Goal: Transaction & Acquisition: Purchase product/service

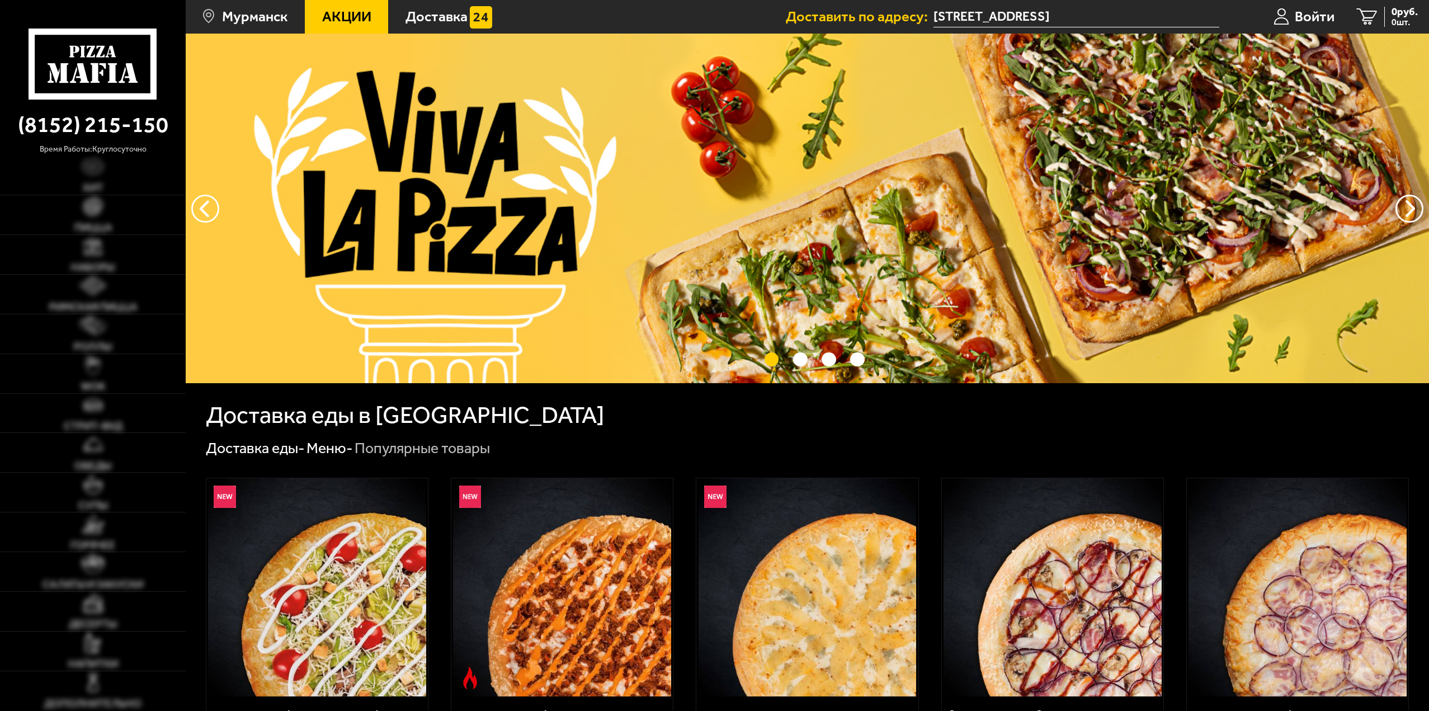
click at [653, 220] on img at bounding box center [807, 209] width 1243 height 350
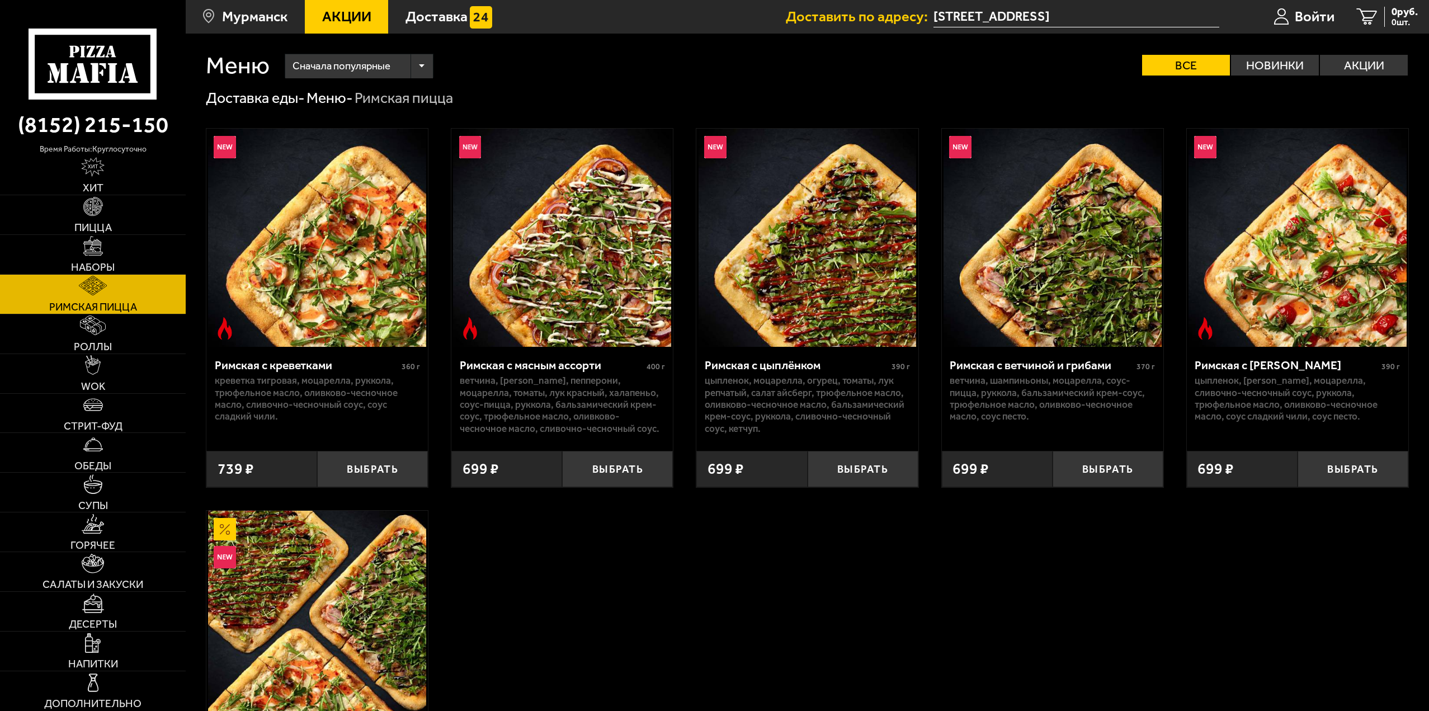
click at [1053, 288] on img at bounding box center [1052, 238] width 218 height 218
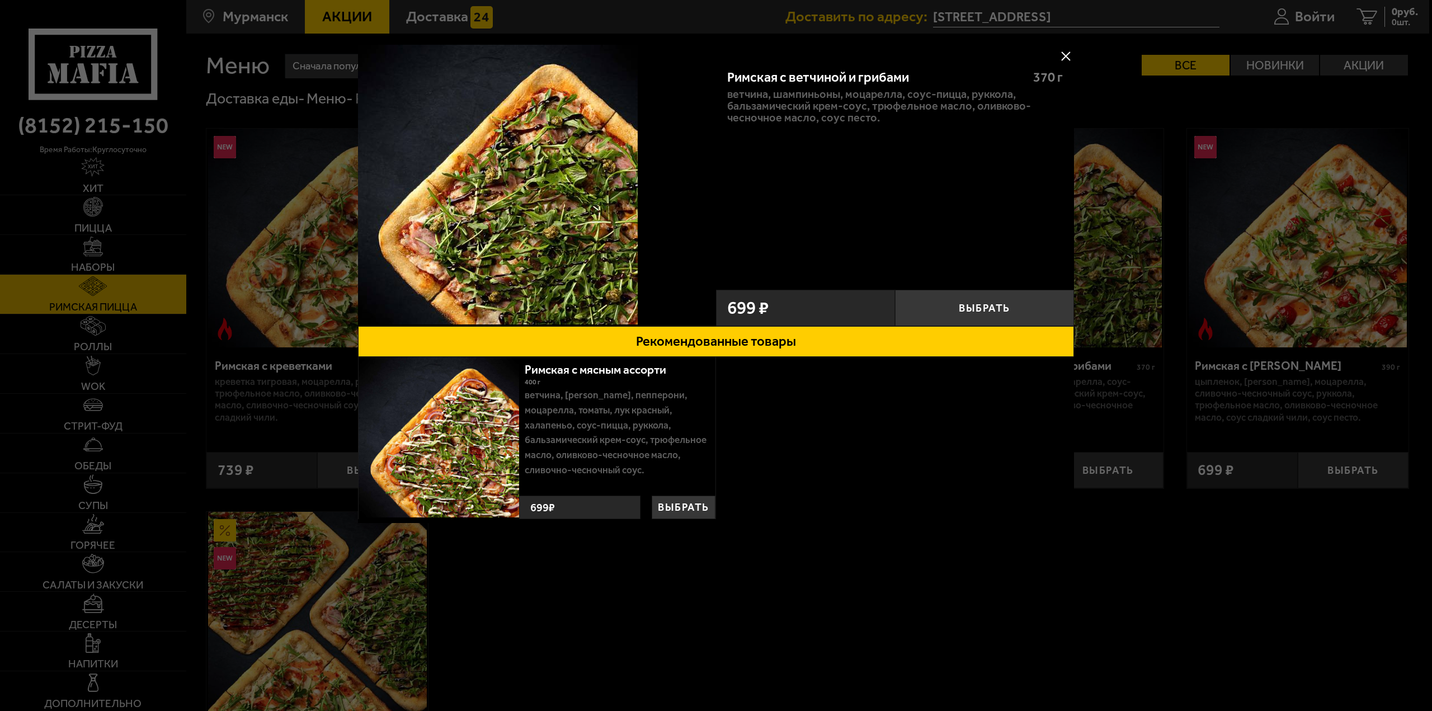
click at [736, 627] on div at bounding box center [716, 355] width 1432 height 711
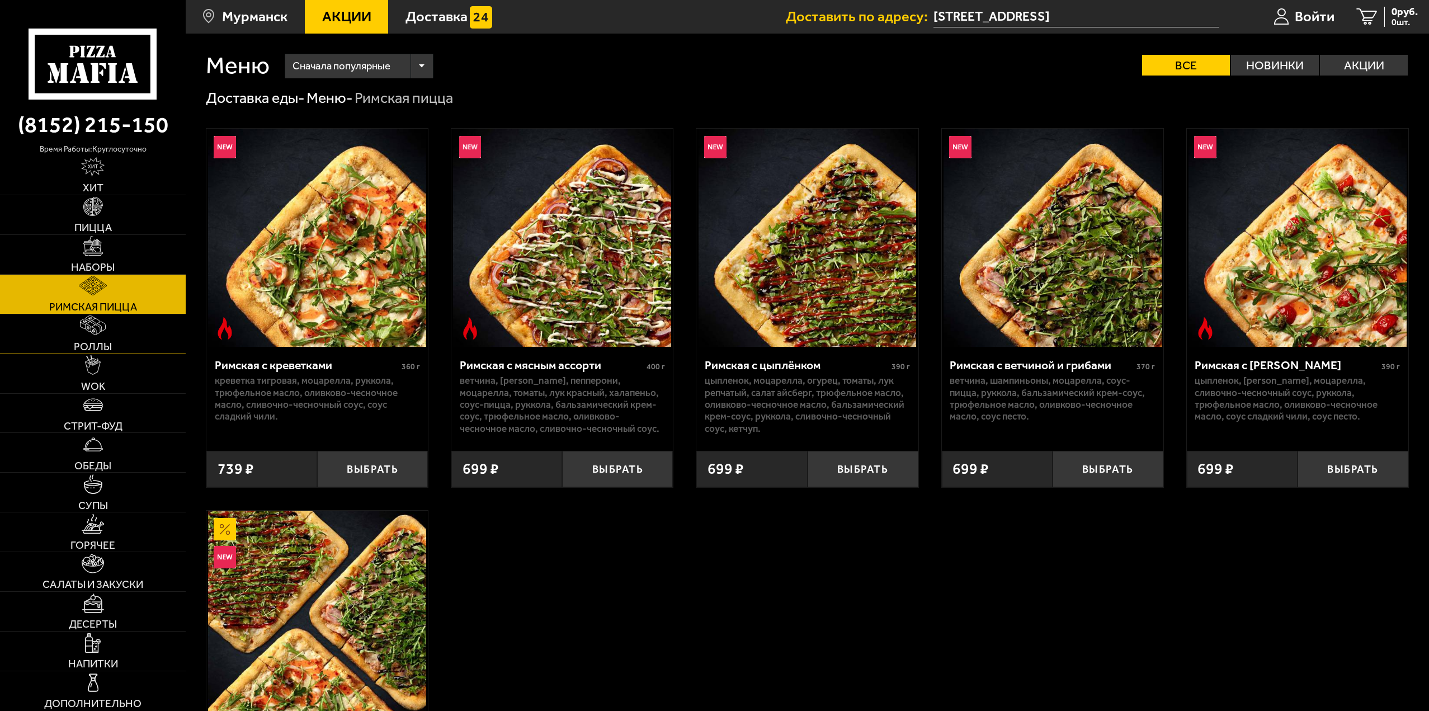
click at [65, 336] on link "Роллы" at bounding box center [93, 333] width 186 height 39
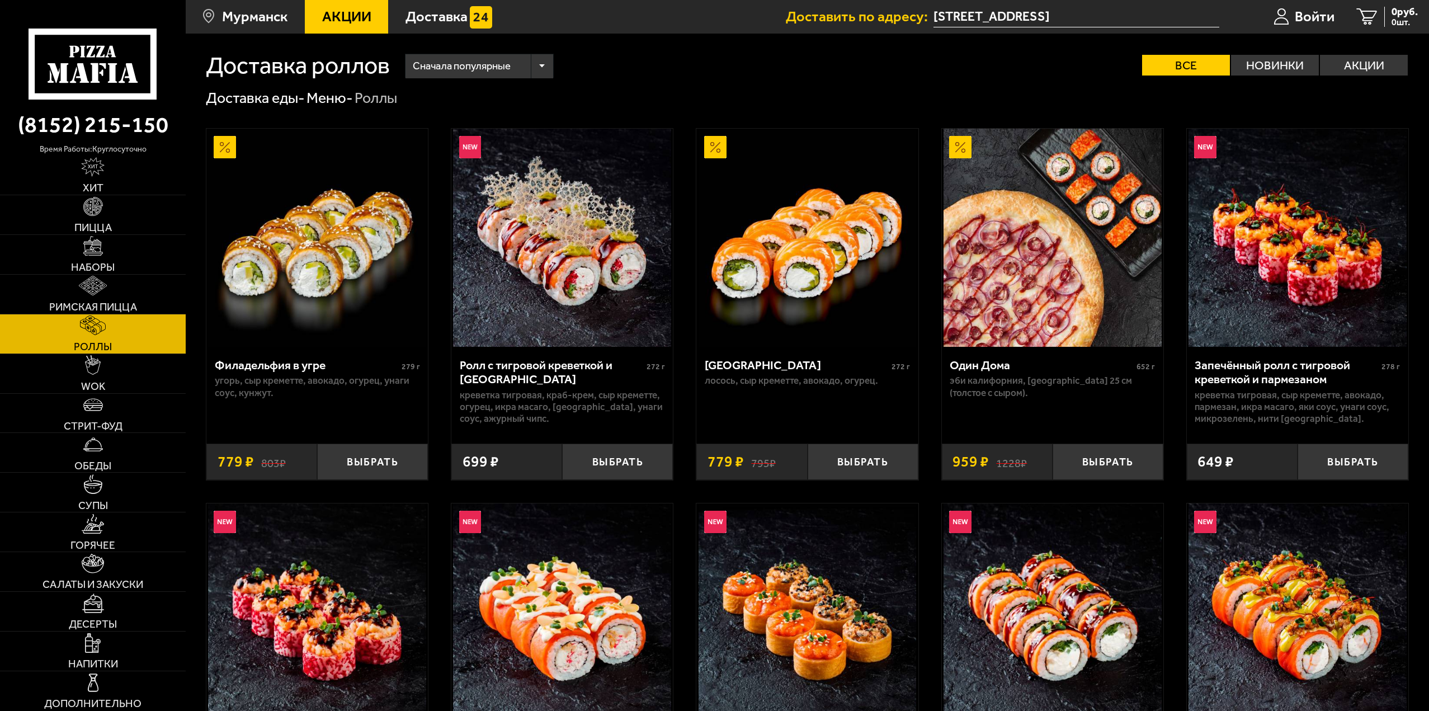
click at [106, 353] on link "Роллы" at bounding box center [93, 333] width 186 height 39
click at [122, 376] on link "WOK" at bounding box center [93, 373] width 186 height 39
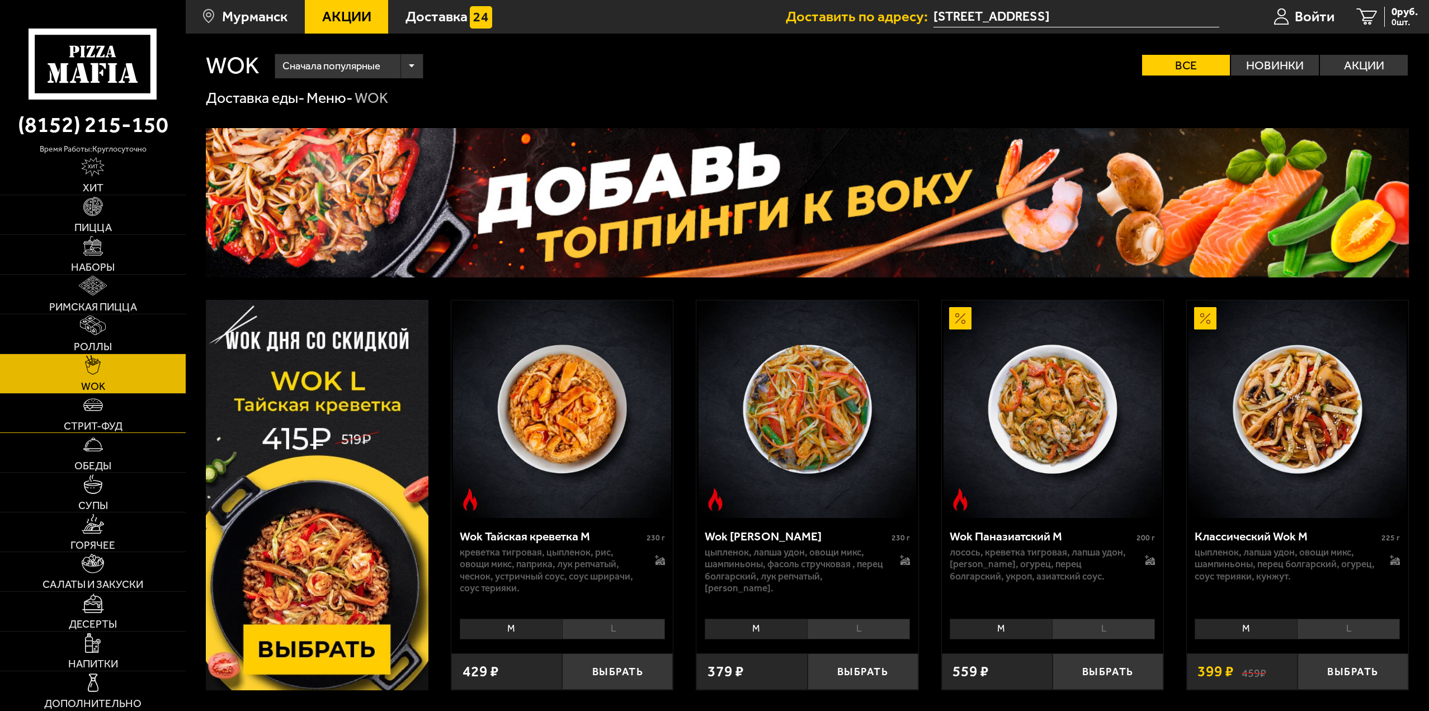
click at [122, 428] on link "Стрит-фуд" at bounding box center [93, 413] width 186 height 39
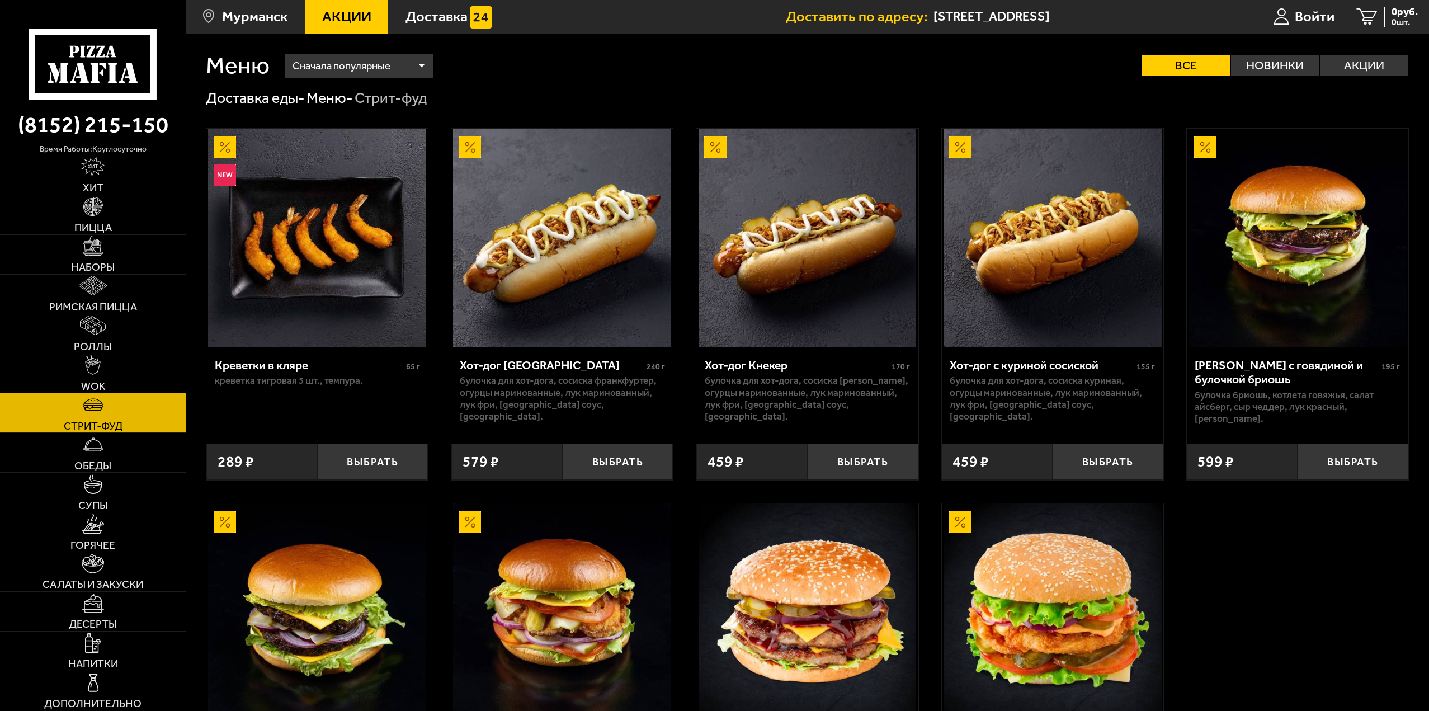
click at [130, 362] on link "WOK" at bounding box center [93, 373] width 186 height 39
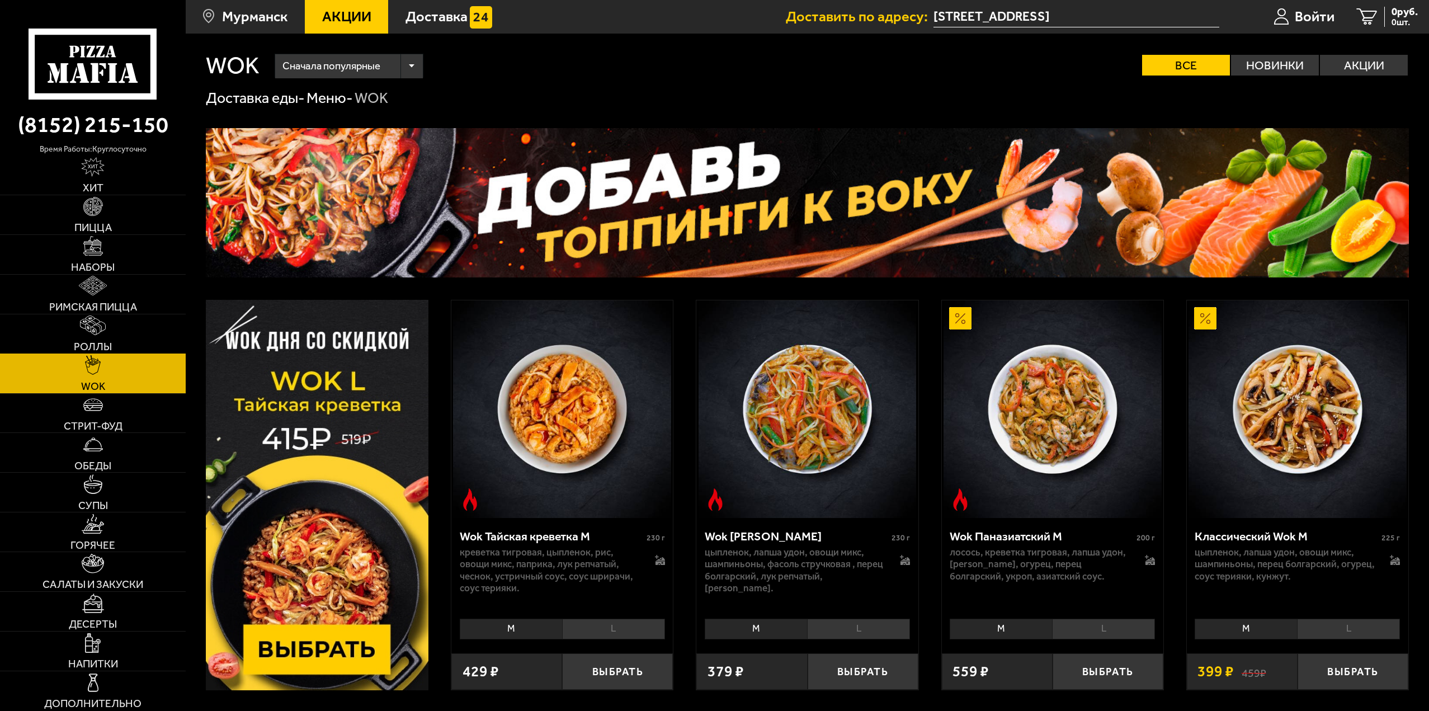
click at [135, 323] on link "Роллы" at bounding box center [93, 333] width 186 height 39
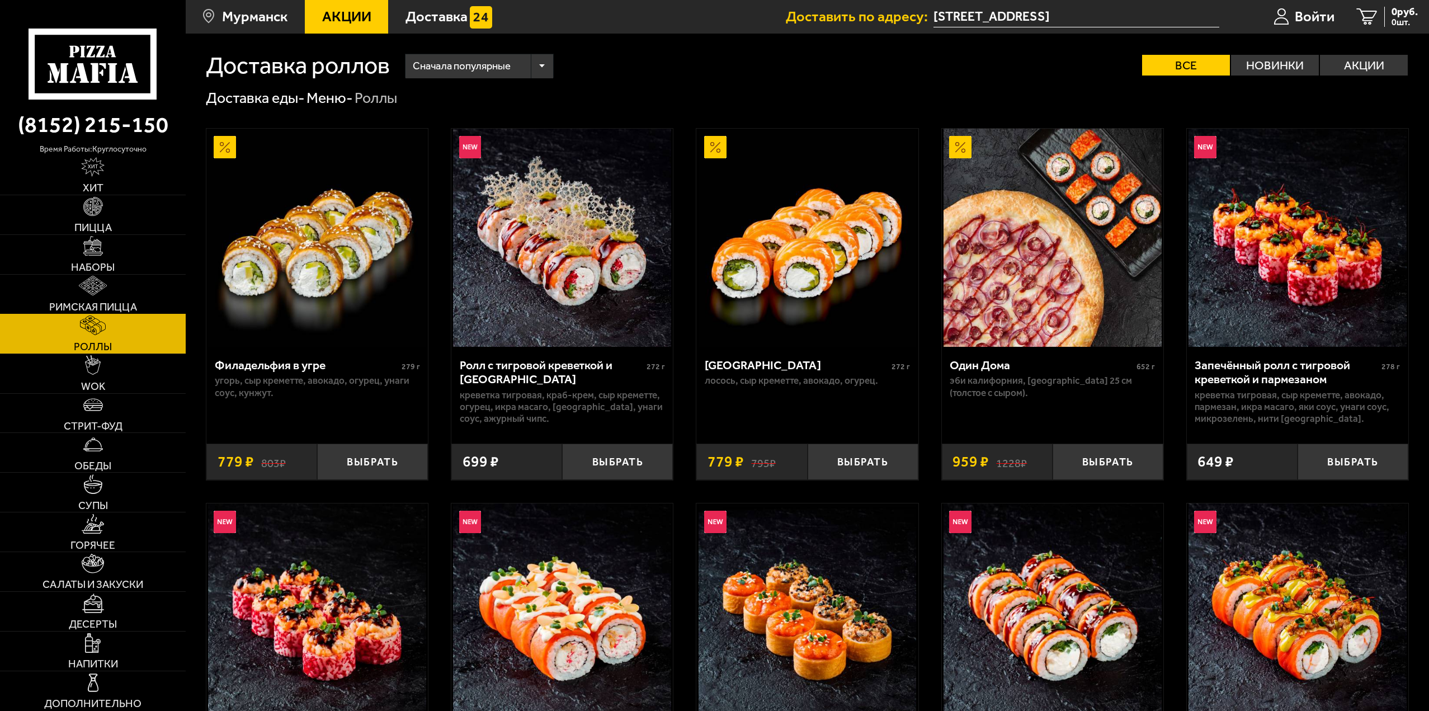
click at [133, 282] on link "Римская пицца" at bounding box center [93, 294] width 186 height 39
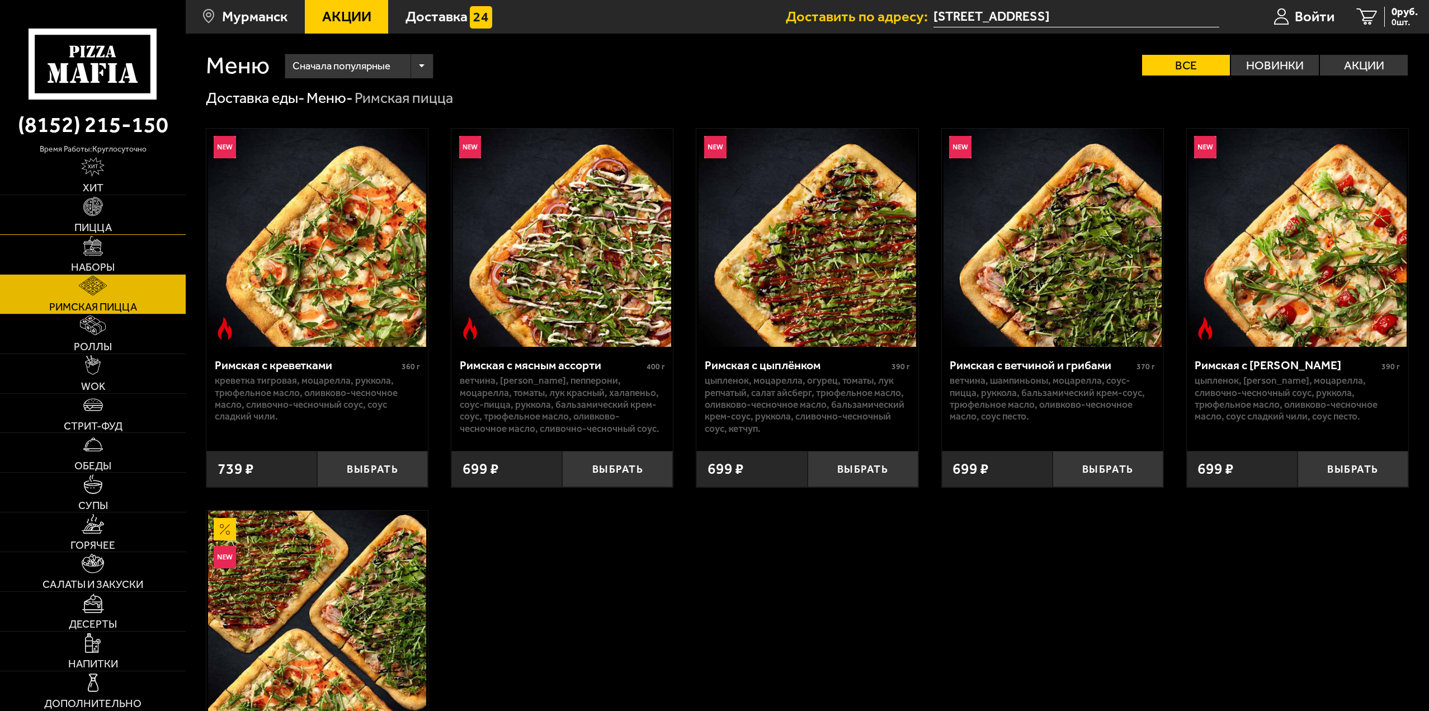
click at [126, 213] on link "Пицца" at bounding box center [93, 214] width 186 height 39
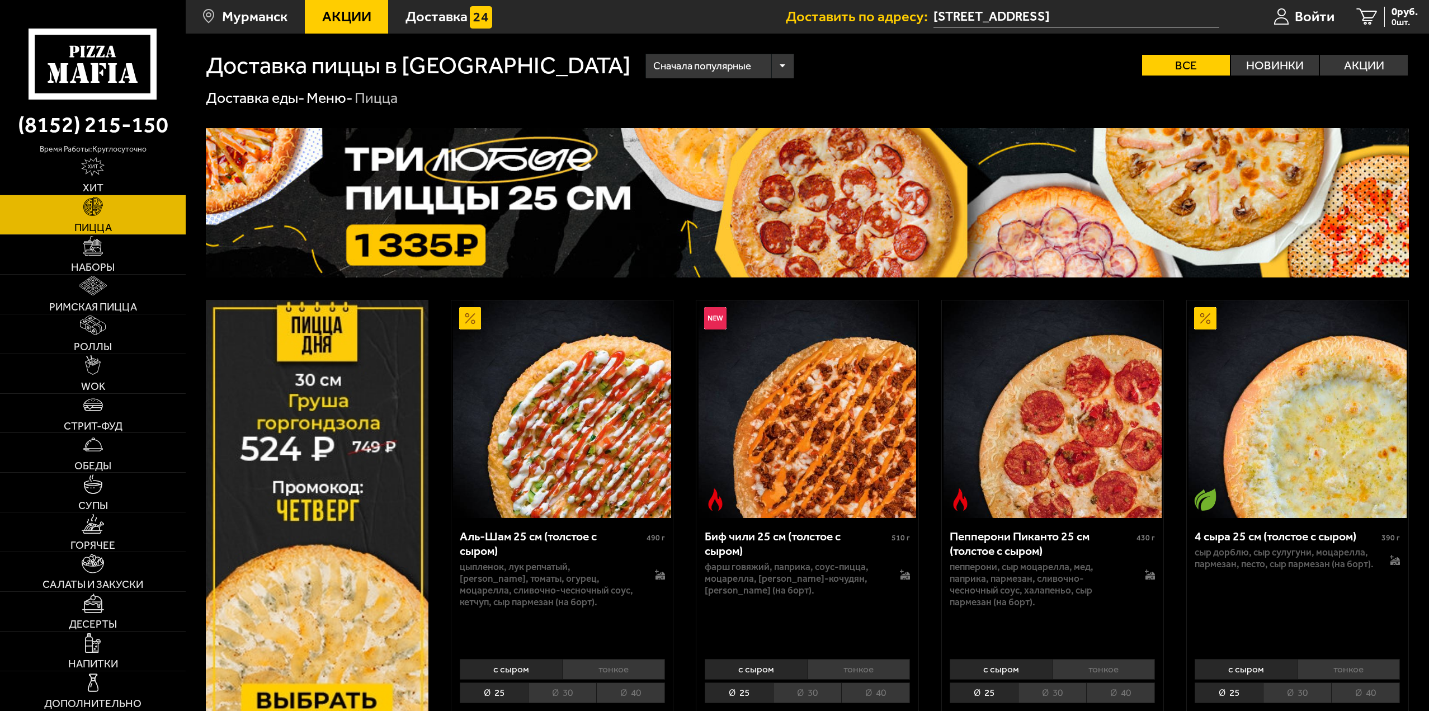
click at [653, 63] on span "Сначала популярные" at bounding box center [702, 66] width 98 height 29
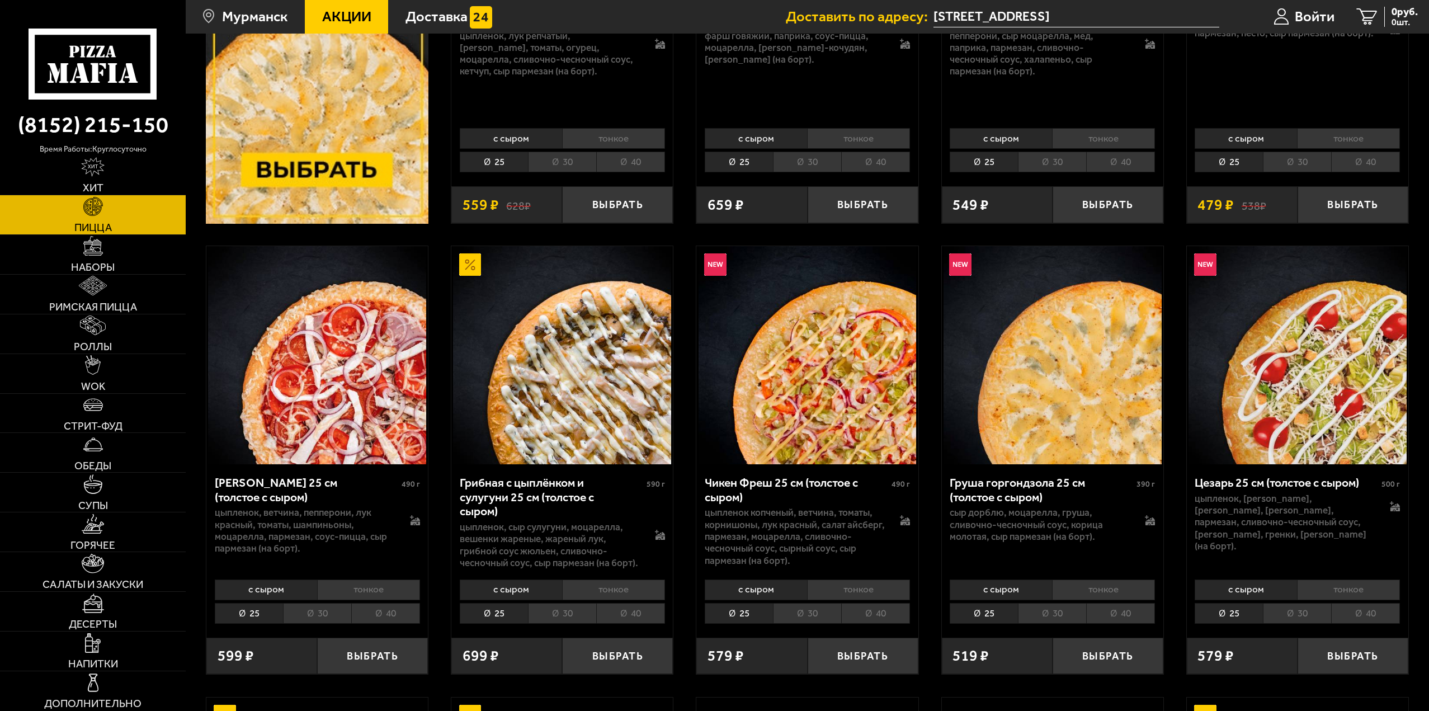
scroll to position [671, 0]
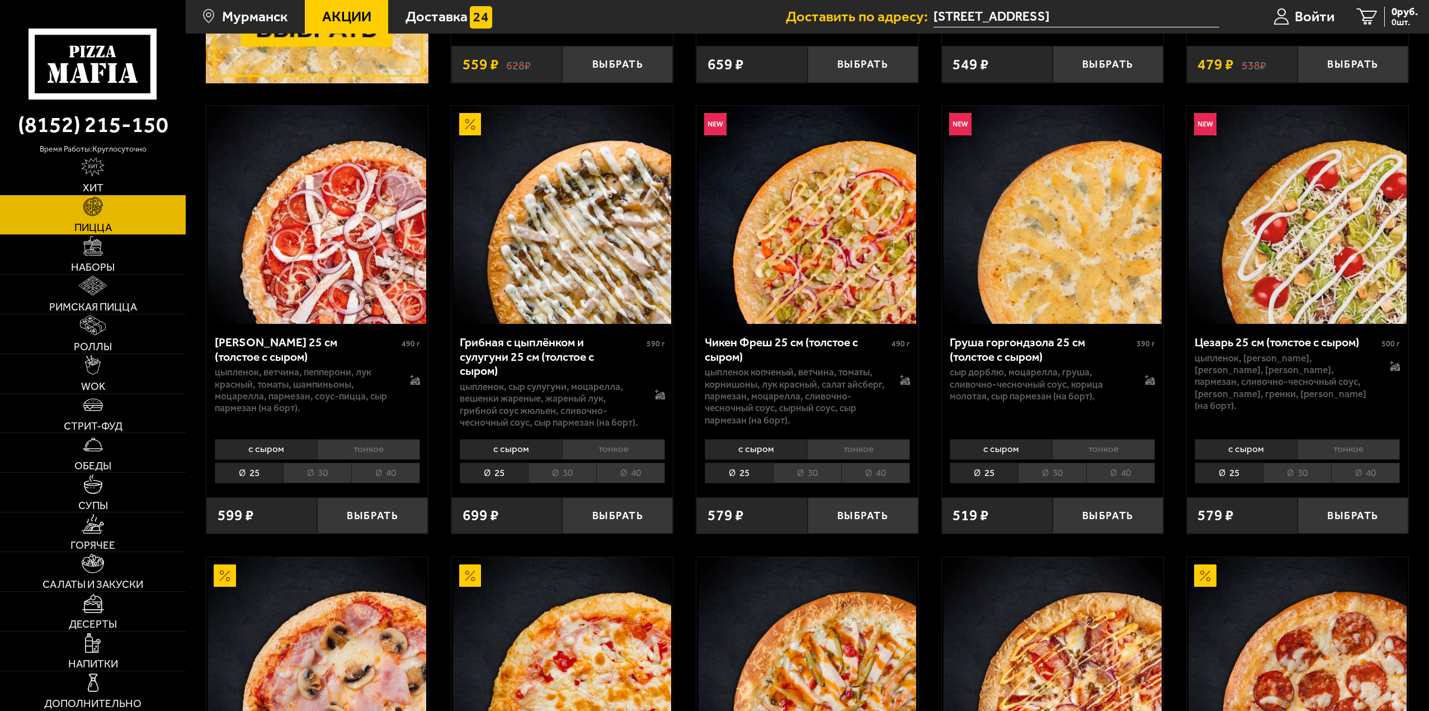
click at [377, 470] on li "40" at bounding box center [385, 472] width 69 height 21
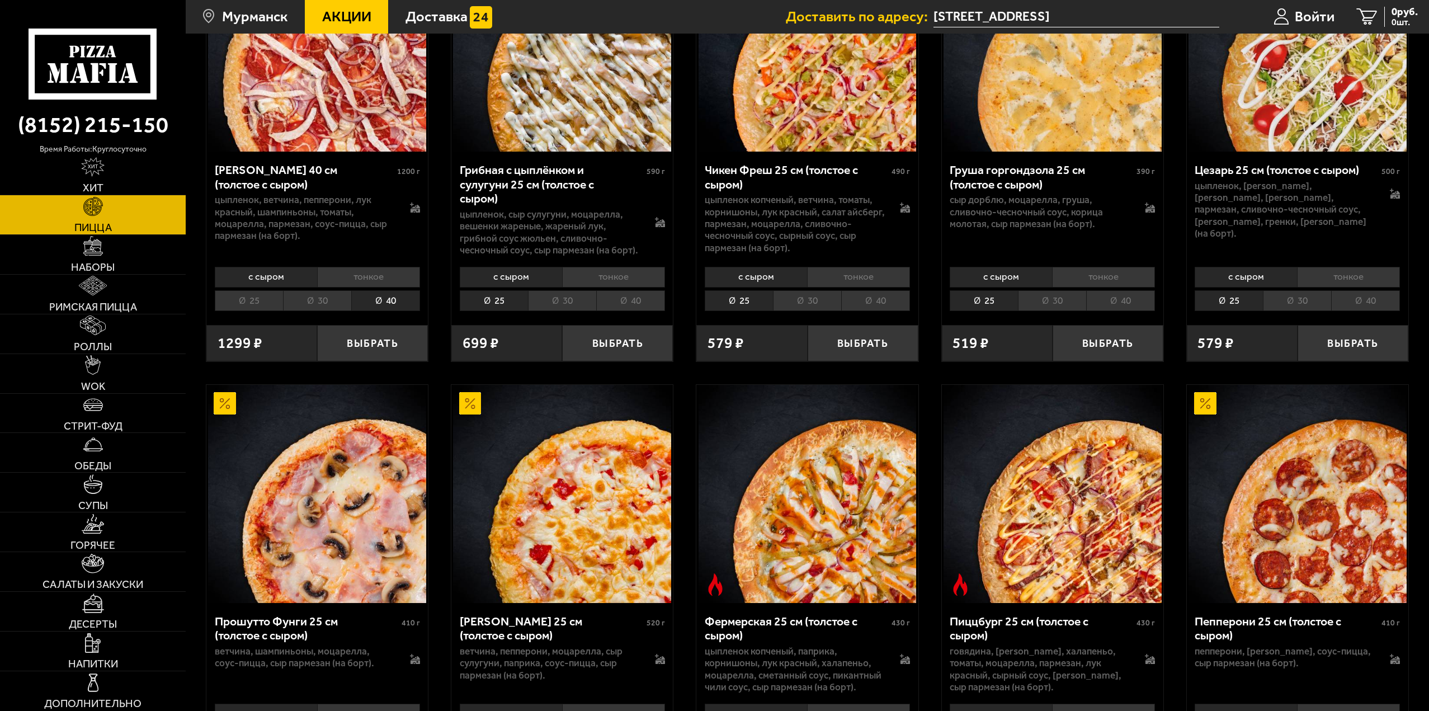
scroll to position [839, 0]
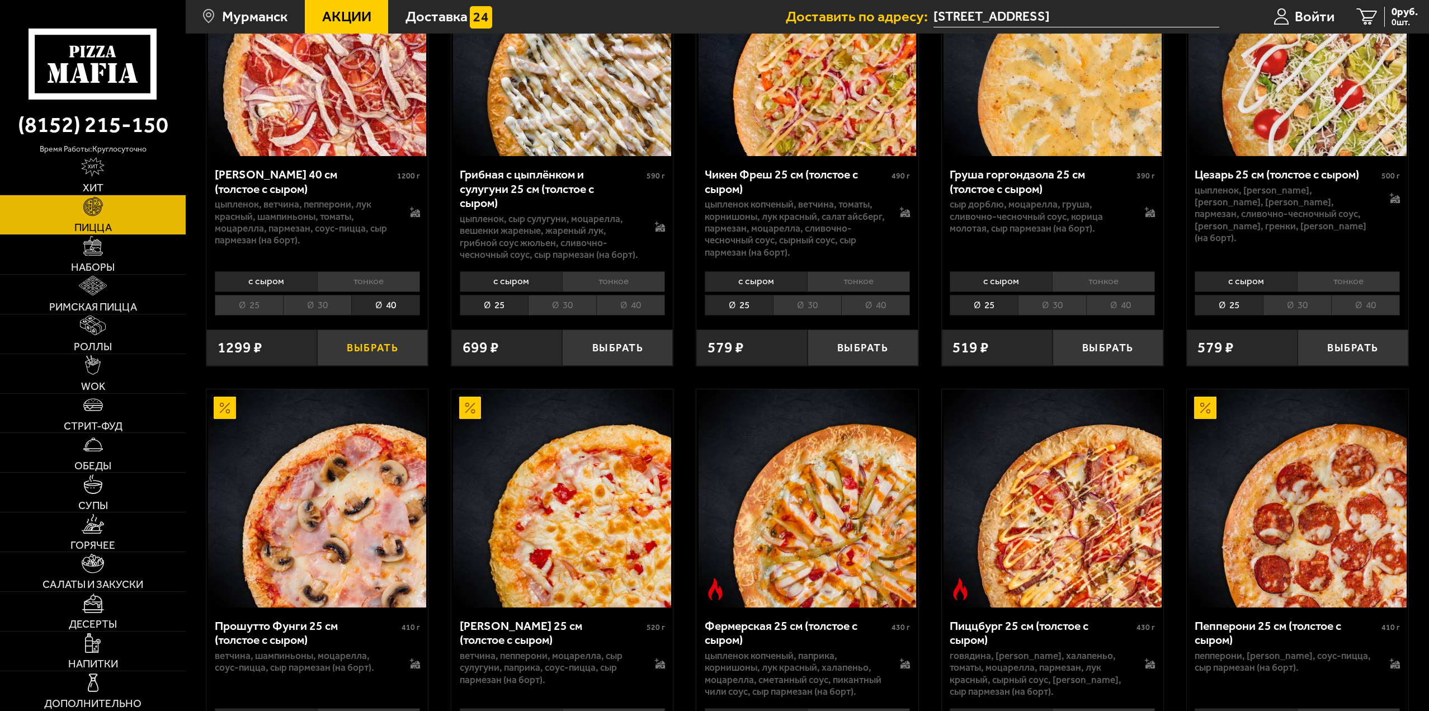
click at [372, 351] on button "Выбрать" at bounding box center [372, 347] width 111 height 36
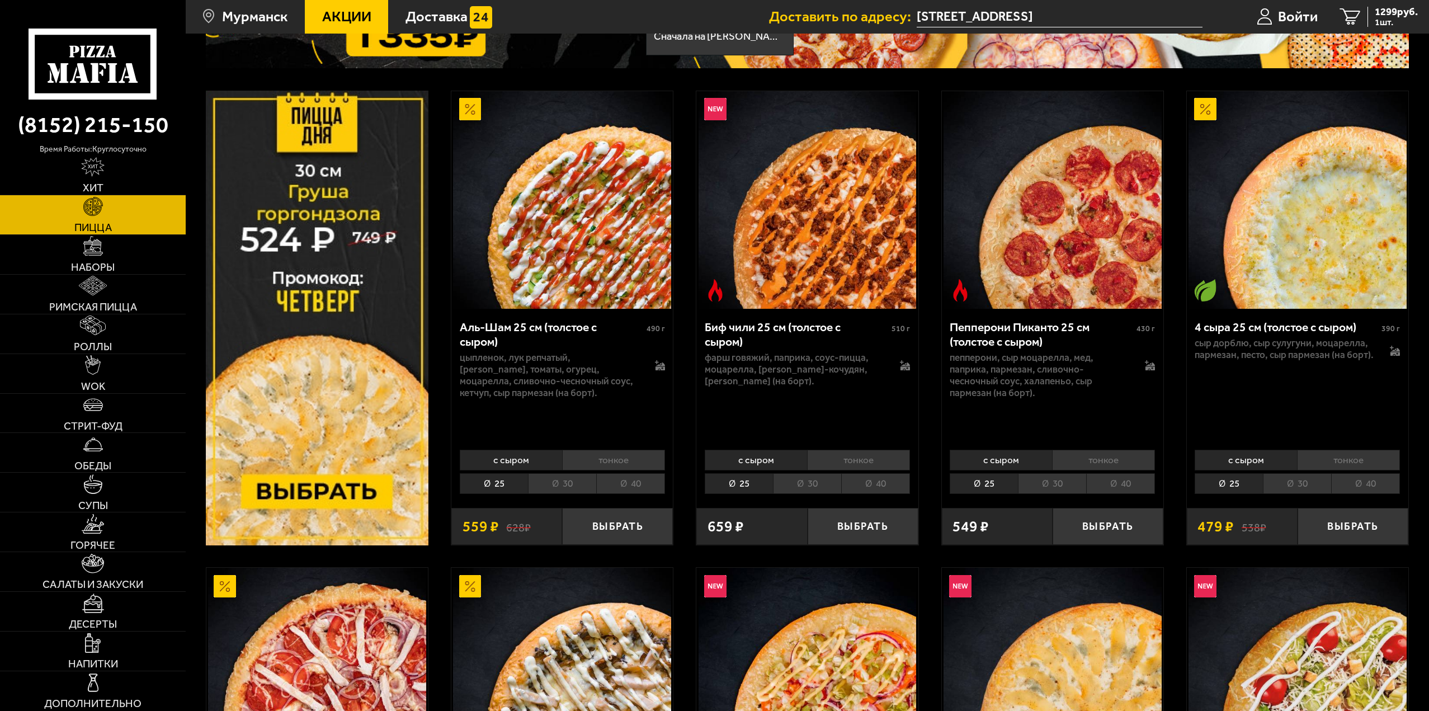
scroll to position [168, 0]
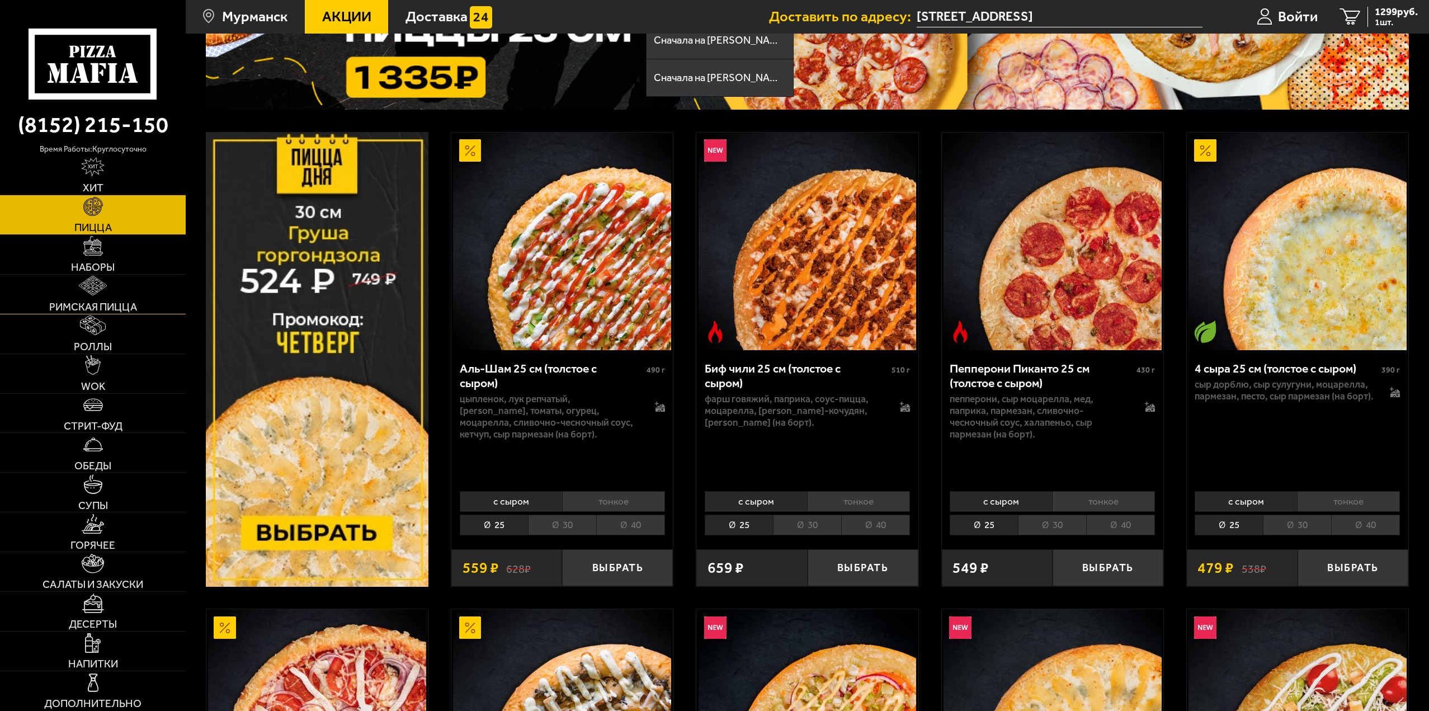
click at [115, 308] on span "Римская пицца" at bounding box center [93, 306] width 88 height 11
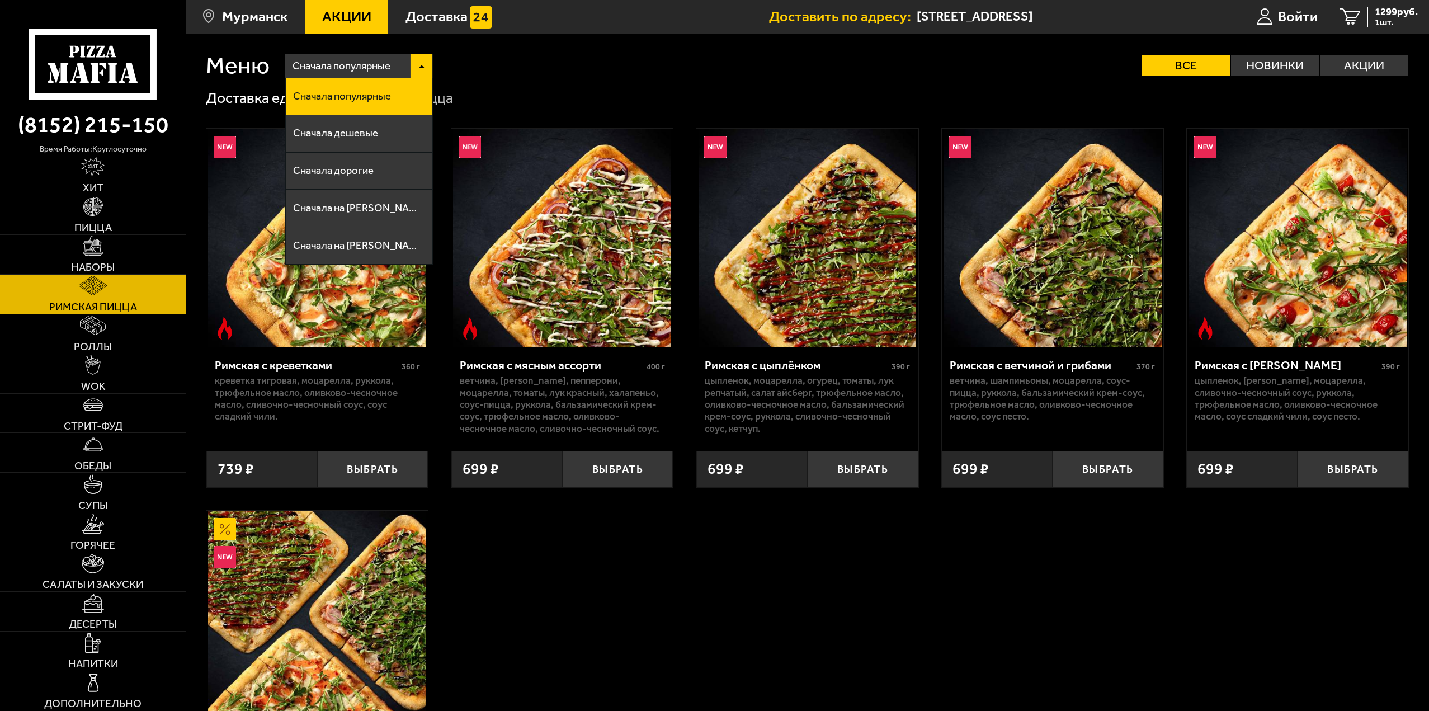
click at [839, 547] on div "Римская с креветками 360 г креветка тигровая, моцарелла, руккола, трюфельное ма…" at bounding box center [807, 495] width 1243 height 774
click at [1091, 479] on button "Выбрать" at bounding box center [1107, 469] width 111 height 36
click at [1378, 19] on span "2 шт." at bounding box center [1396, 22] width 43 height 9
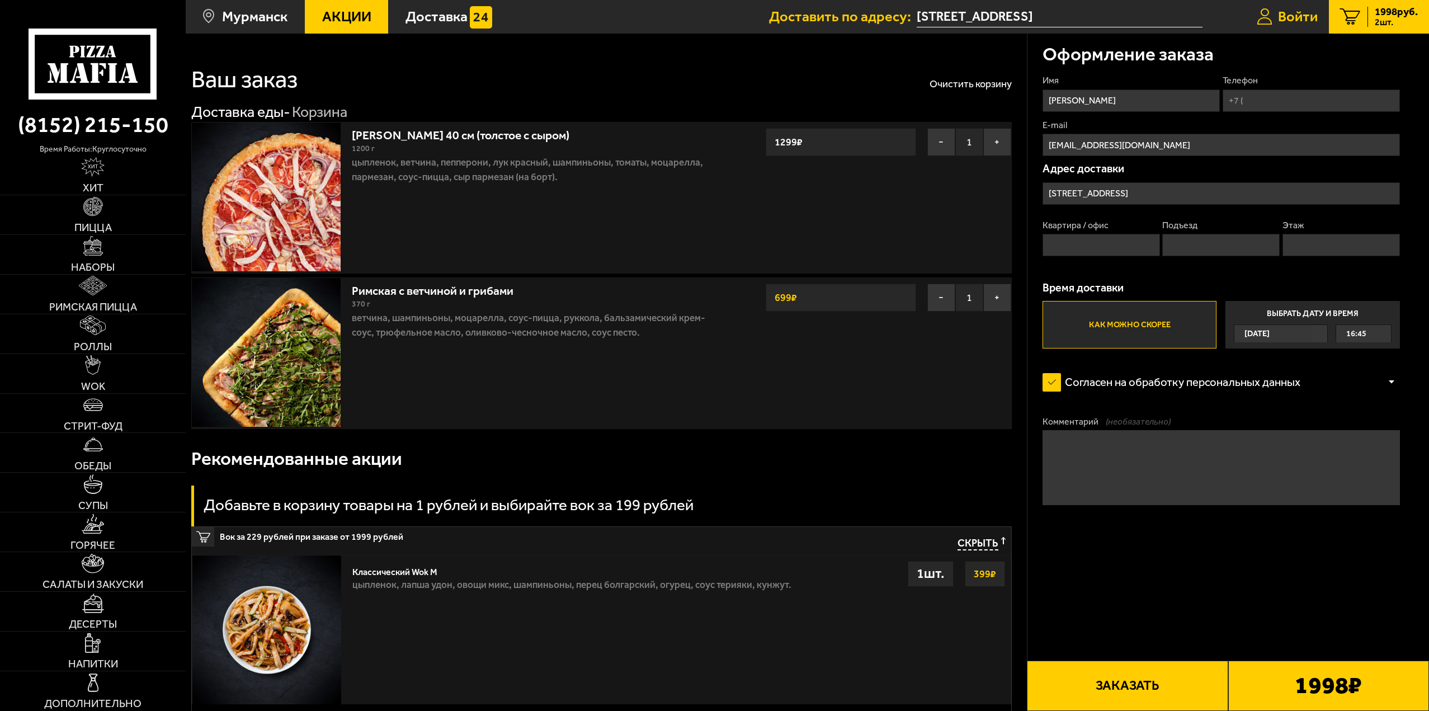
click at [1290, 30] on link "Войти" at bounding box center [1286, 17] width 83 height 34
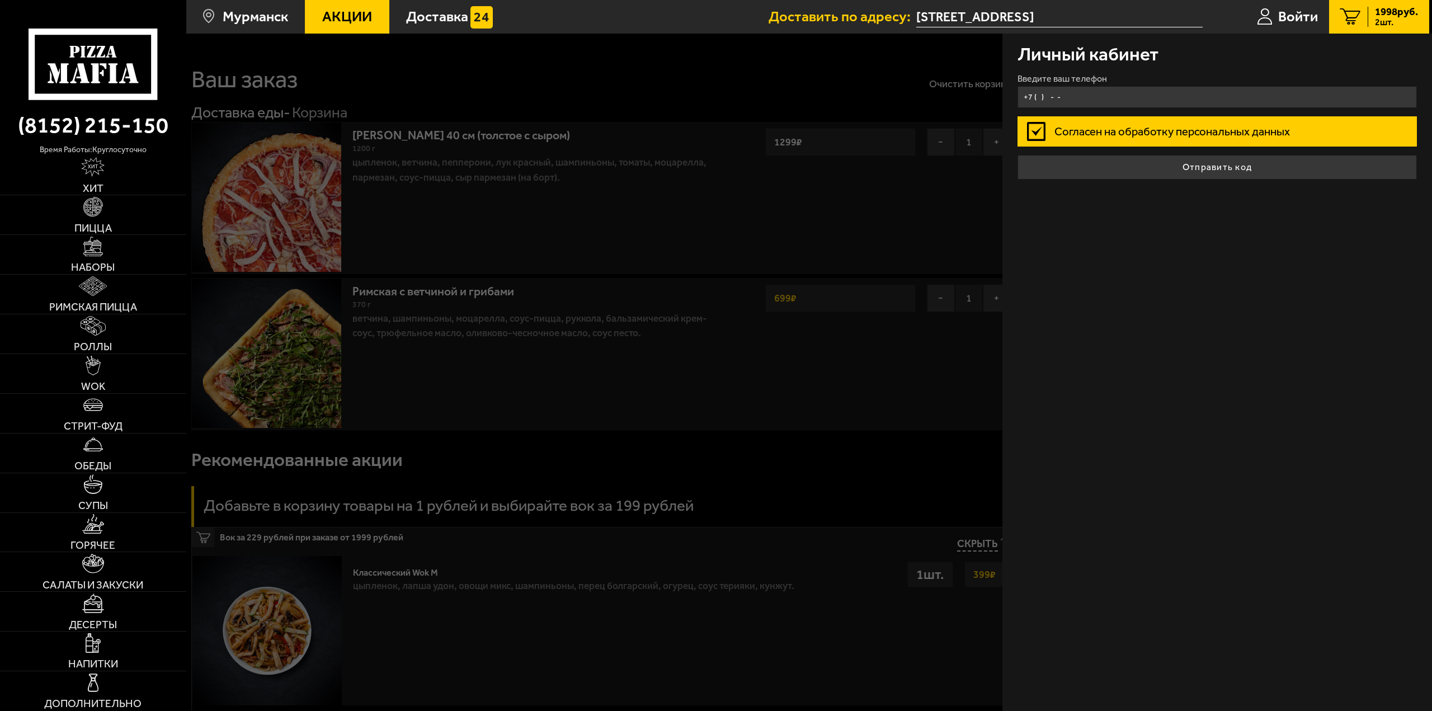
click at [1107, 92] on input "+7 ( ) - -" at bounding box center [1217, 97] width 400 height 22
type input "[PHONE_NUMBER]"
click at [1035, 124] on label "Согласен на обработку персональных данных" at bounding box center [1217, 131] width 400 height 30
click at [0, 0] on input "Согласен на обработку персональных данных" at bounding box center [0, 0] width 0 height 0
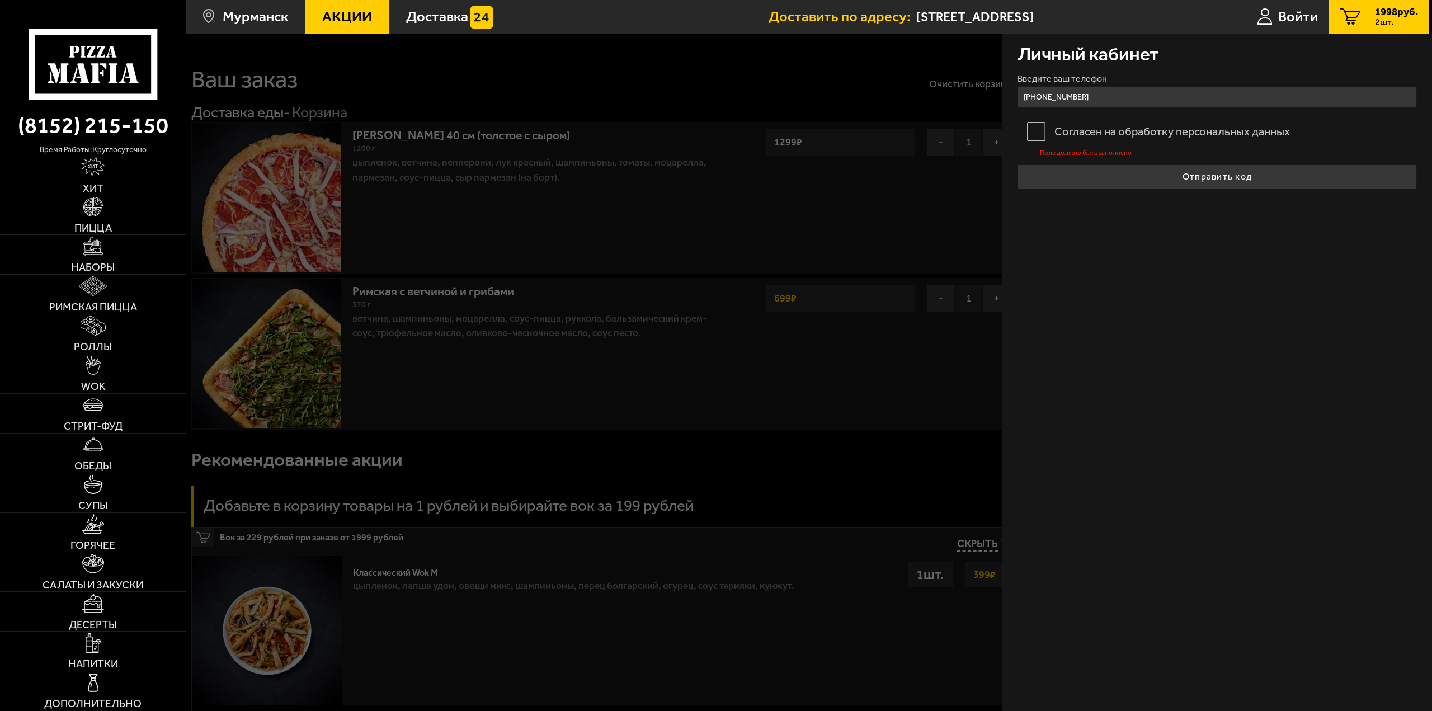
click at [1039, 128] on label "Согласен на обработку персональных данных" at bounding box center [1217, 131] width 400 height 30
click at [0, 0] on input "Согласен на обработку персональных данных" at bounding box center [0, 0] width 0 height 0
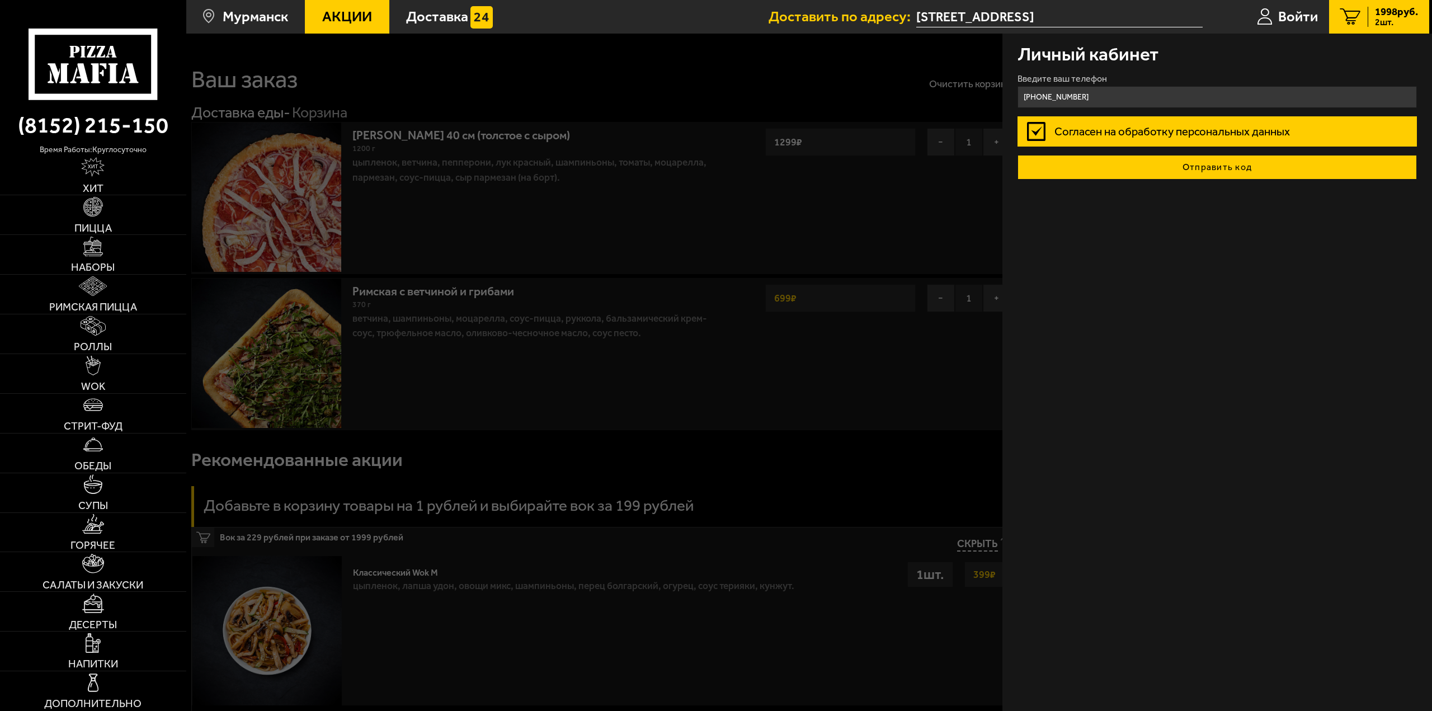
click at [1156, 170] on button "Отправить код" at bounding box center [1217, 167] width 400 height 25
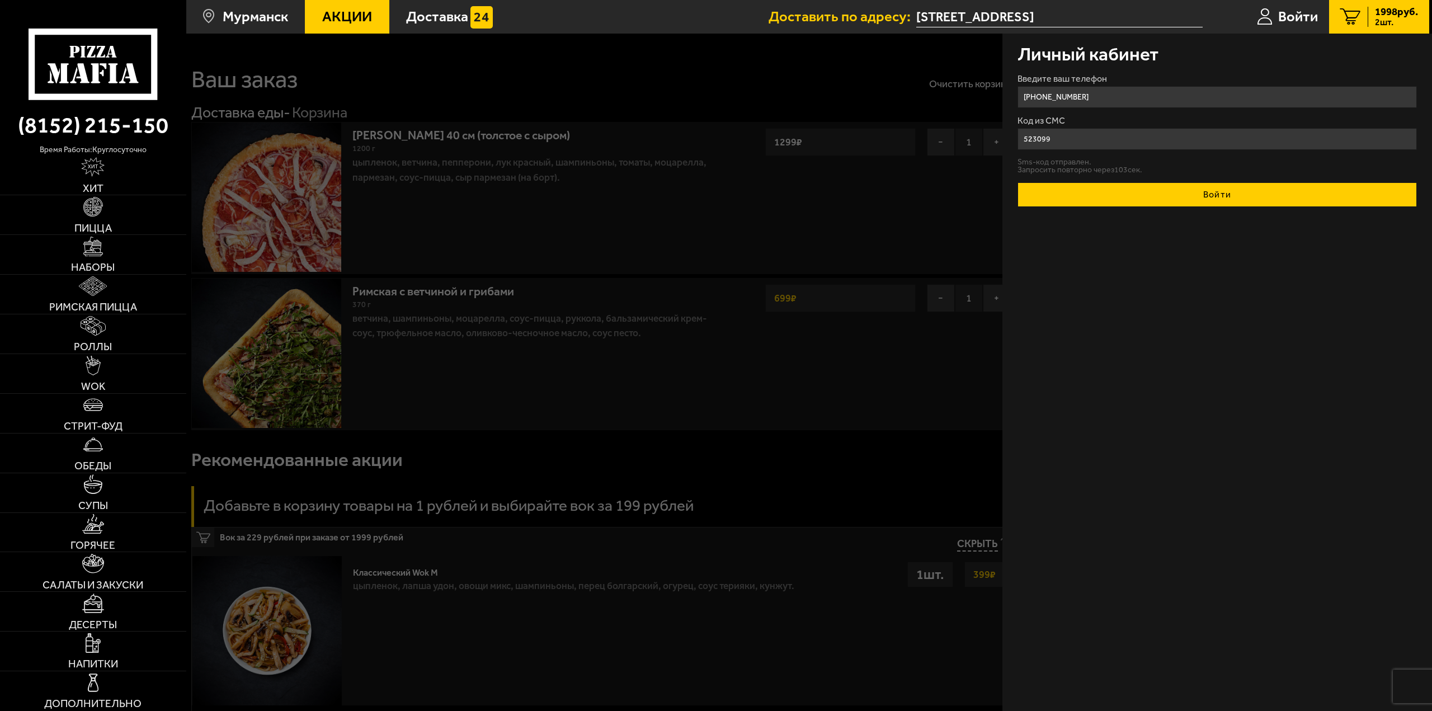
type input "523099"
click at [1174, 195] on button "Войти" at bounding box center [1217, 194] width 400 height 25
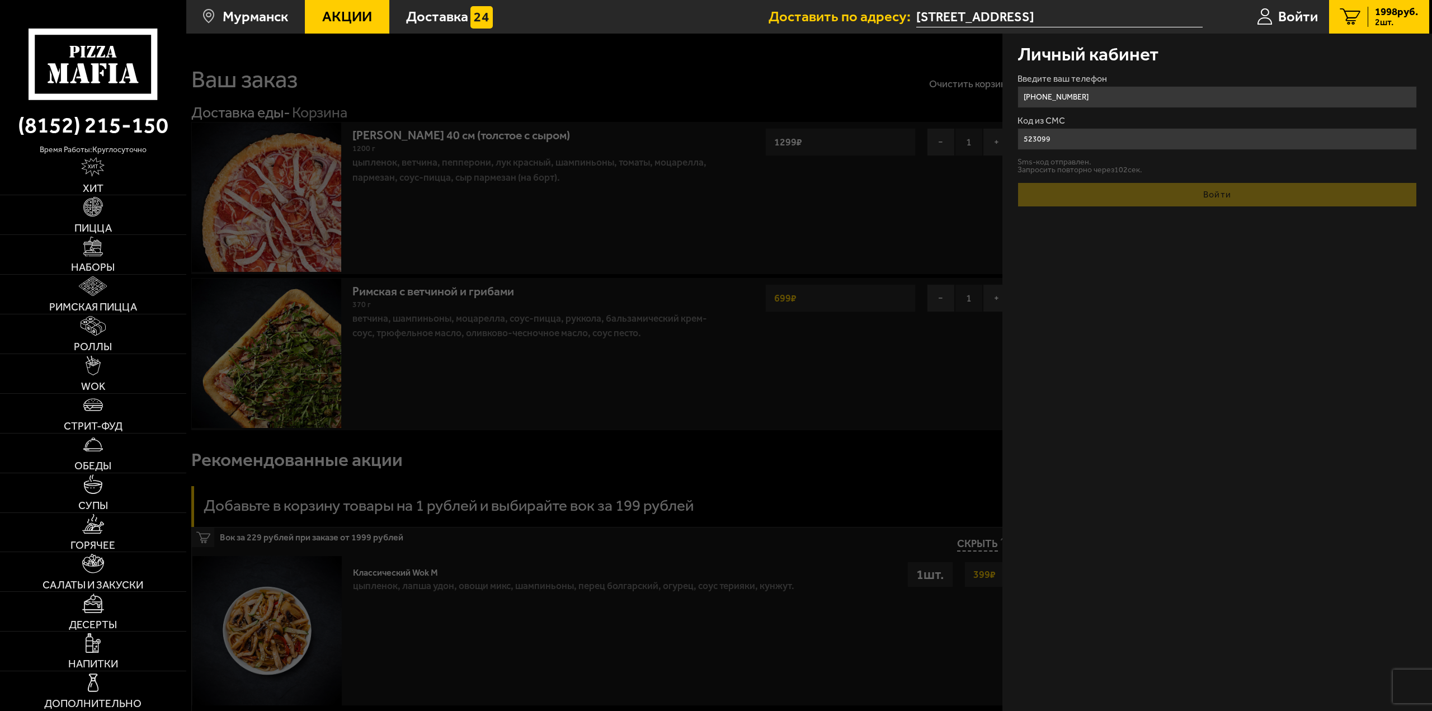
type input "59"
type input "3"
type input "5"
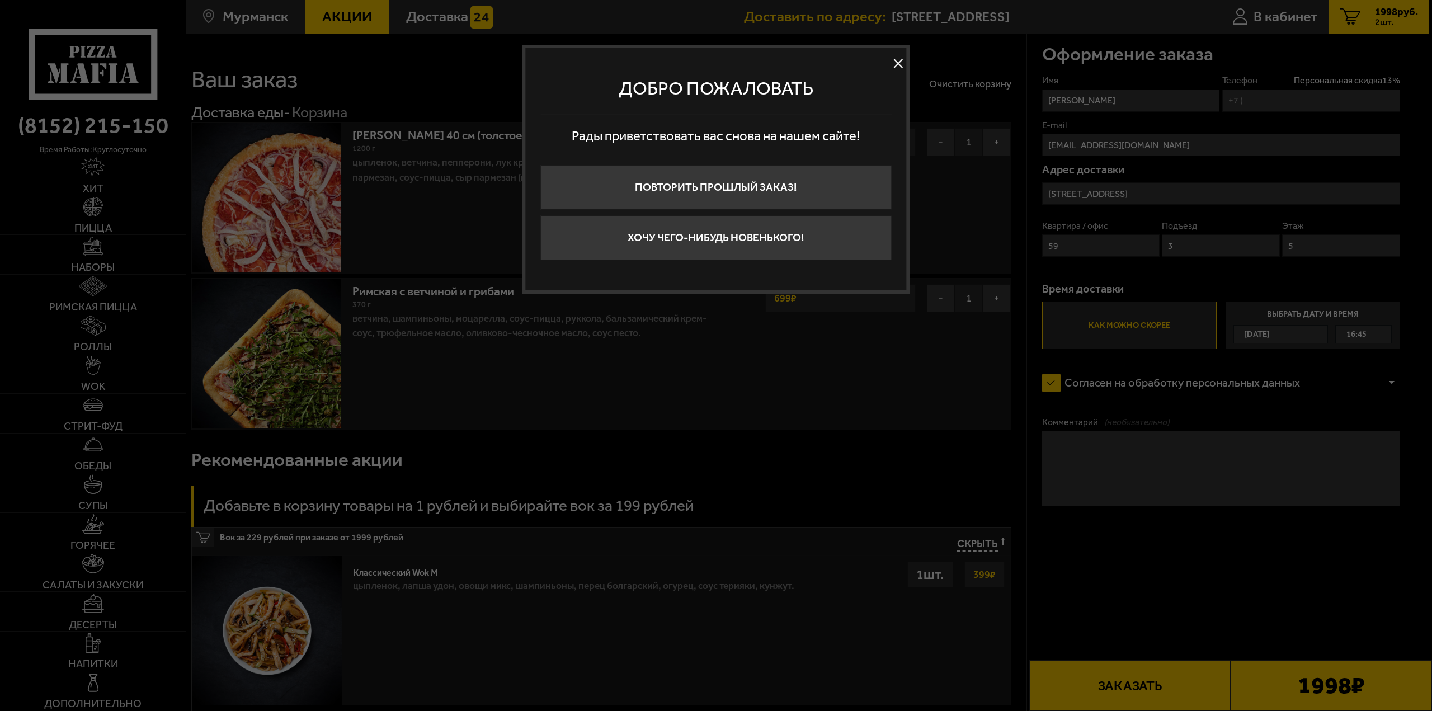
type input "[PHONE_NUMBER]"
click at [898, 65] on button at bounding box center [898, 63] width 17 height 17
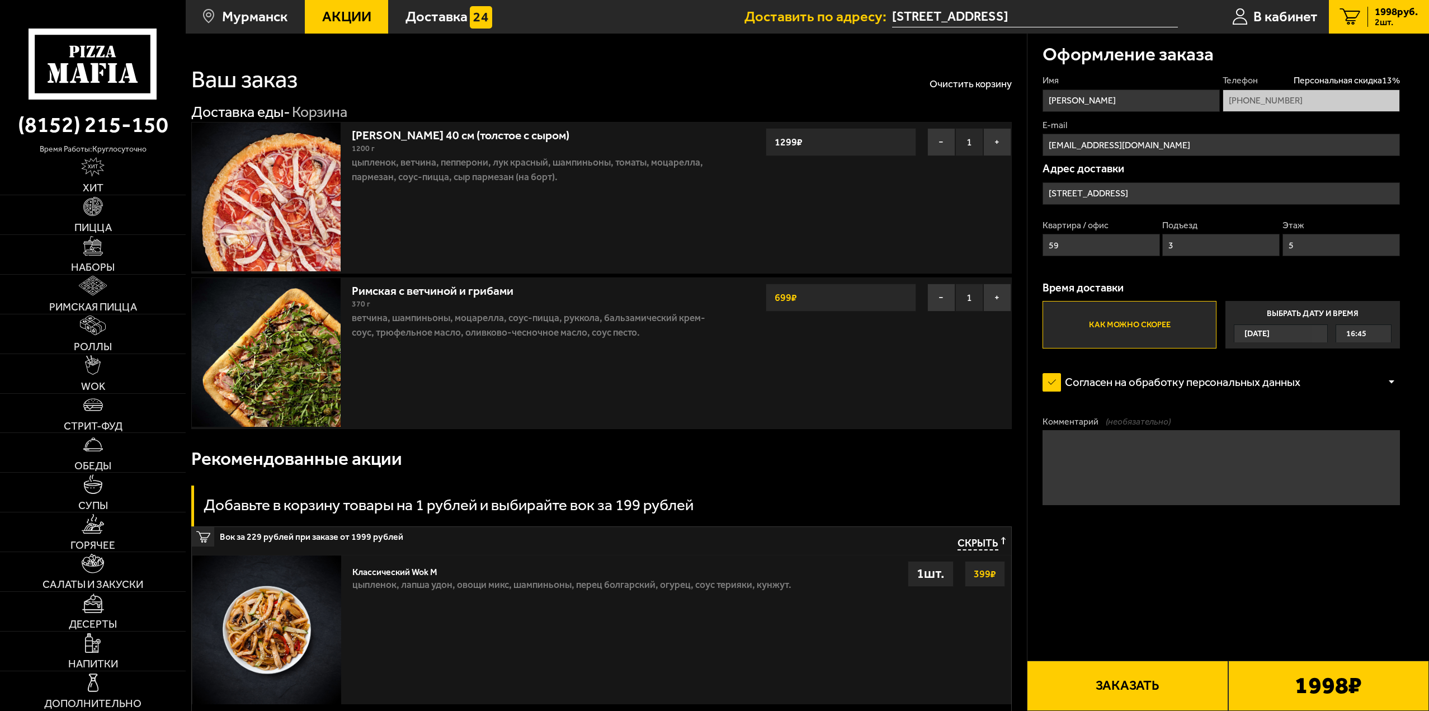
click at [1183, 577] on form "Имя [PERSON_NAME] скидка 13 % [PHONE_NUMBER] E-mail [EMAIL_ADDRESS][DOMAIN_NAME…" at bounding box center [1220, 332] width 357 height 517
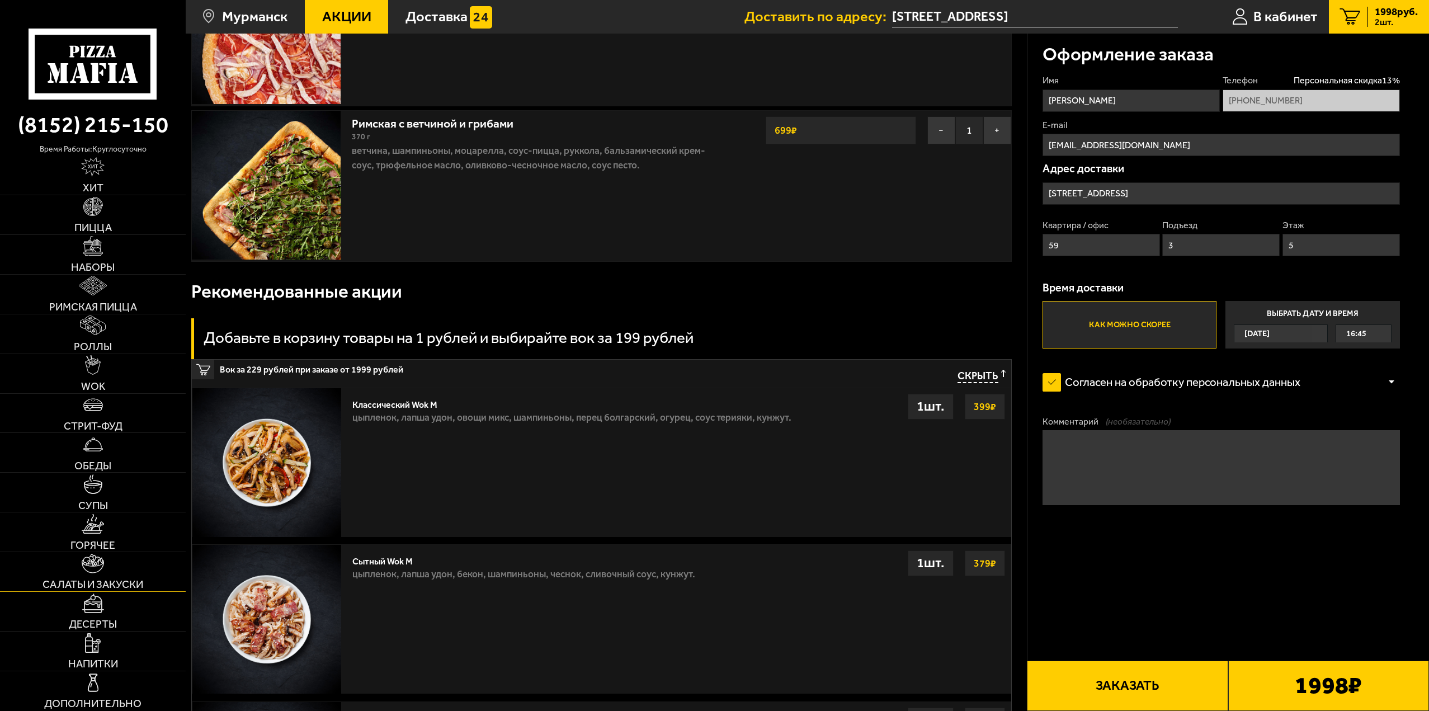
scroll to position [168, 0]
click at [109, 640] on link "Напитки" at bounding box center [93, 650] width 186 height 39
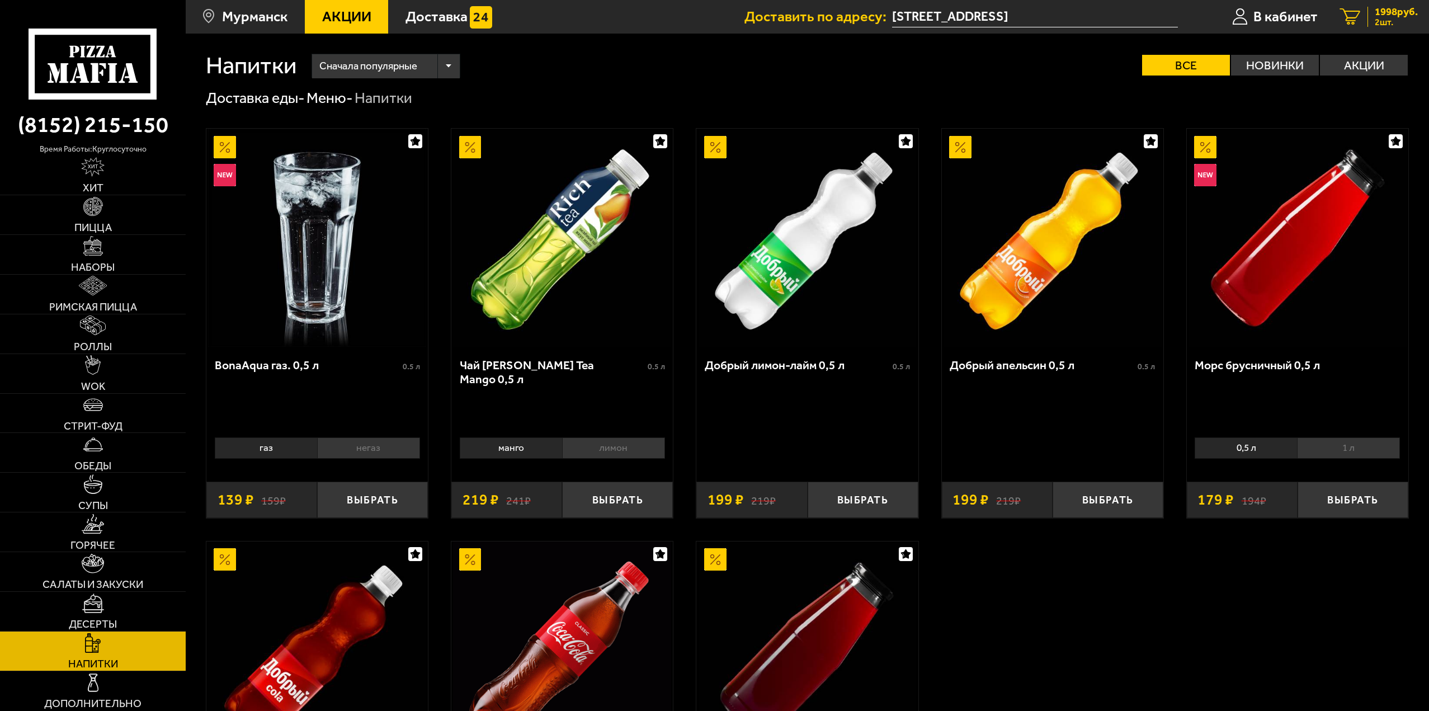
click at [1384, 14] on span "1998 руб." at bounding box center [1396, 12] width 43 height 11
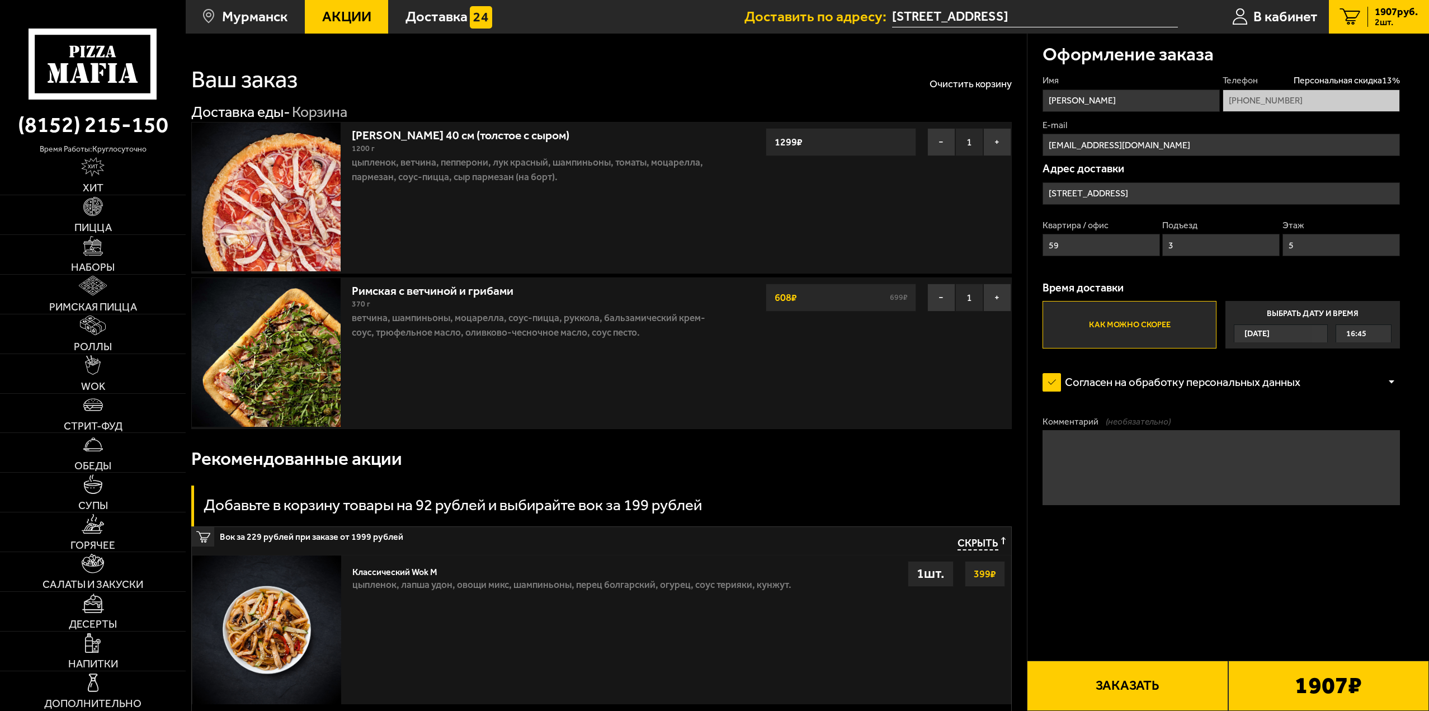
click at [1127, 684] on button "Заказать" at bounding box center [1127, 685] width 201 height 50
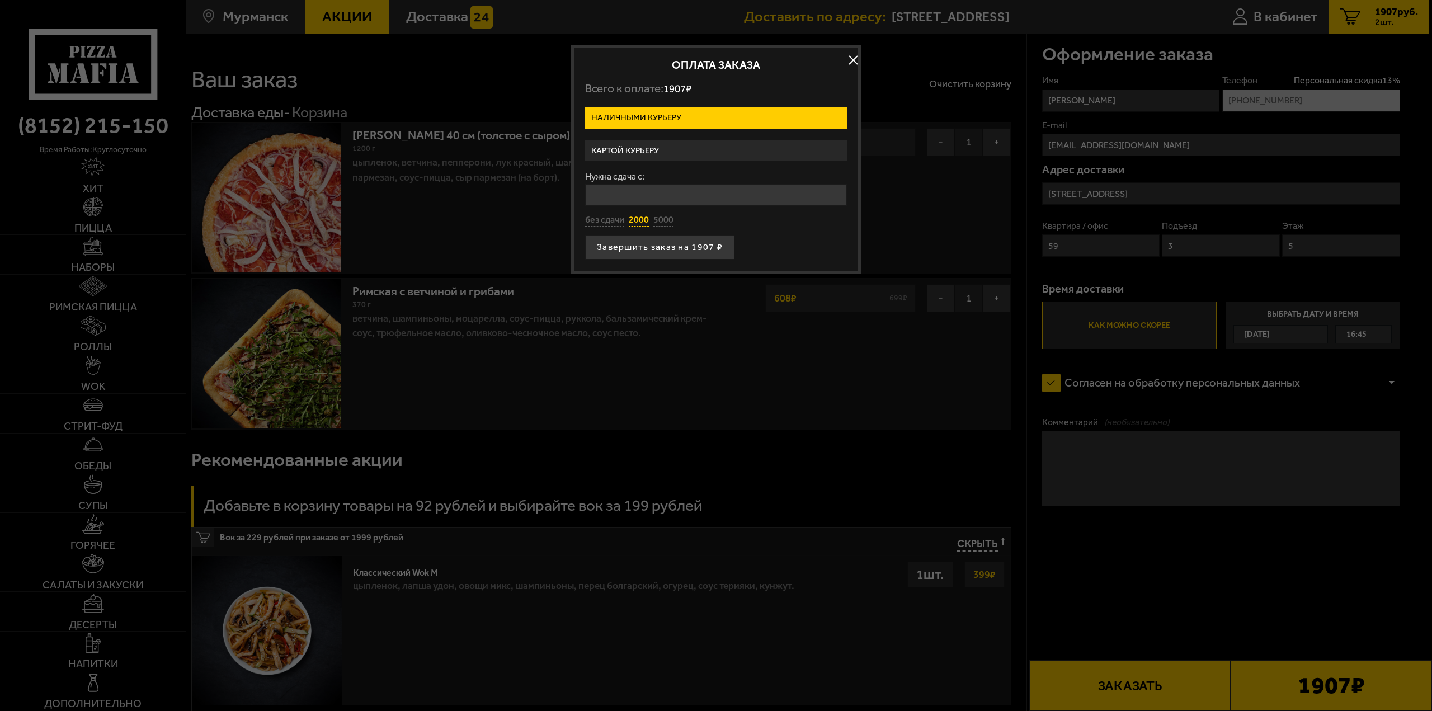
click at [637, 218] on button "2000" at bounding box center [639, 220] width 20 height 12
type input "2000"
click at [677, 250] on button "Завершить заказ на 1907 ₽" at bounding box center [659, 247] width 149 height 25
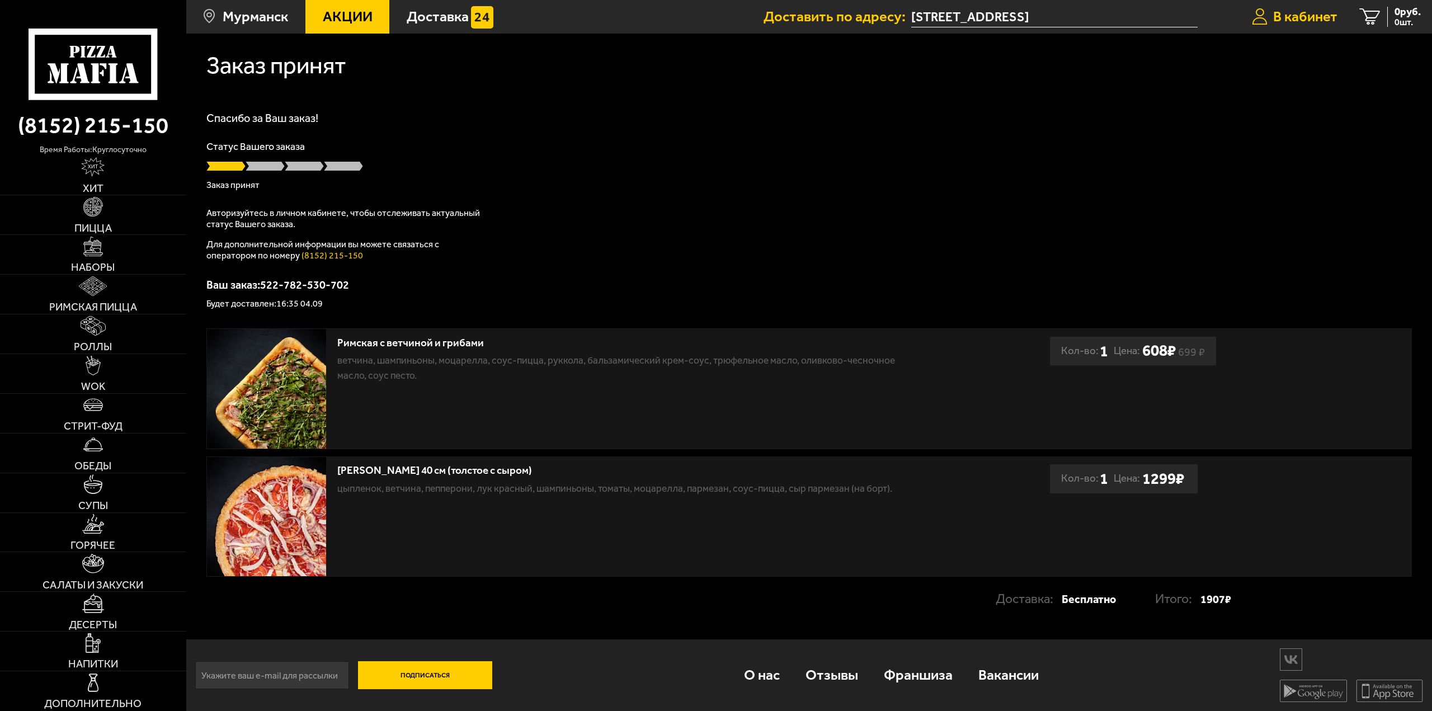
click at [1320, 11] on span "В кабинет" at bounding box center [1305, 17] width 64 height 15
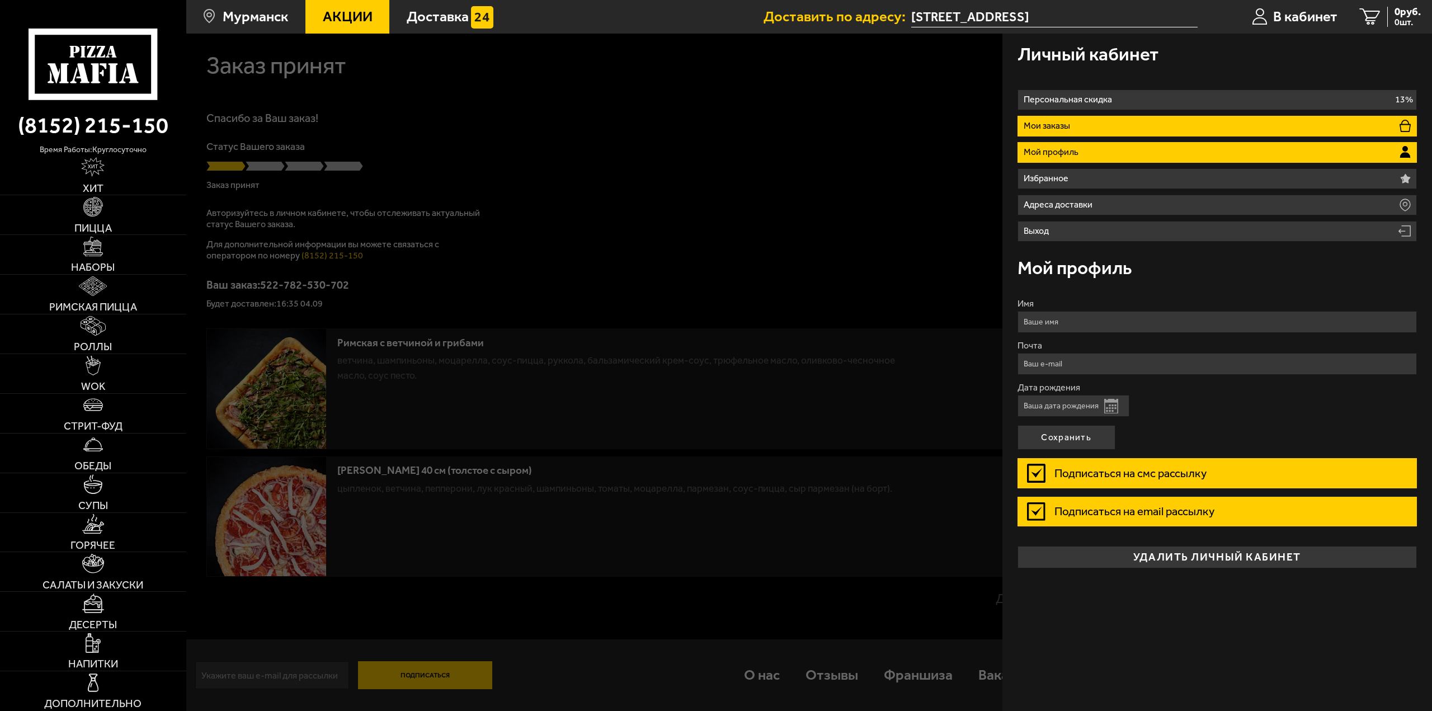
click at [1129, 130] on li "Мои заказы" at bounding box center [1217, 126] width 400 height 21
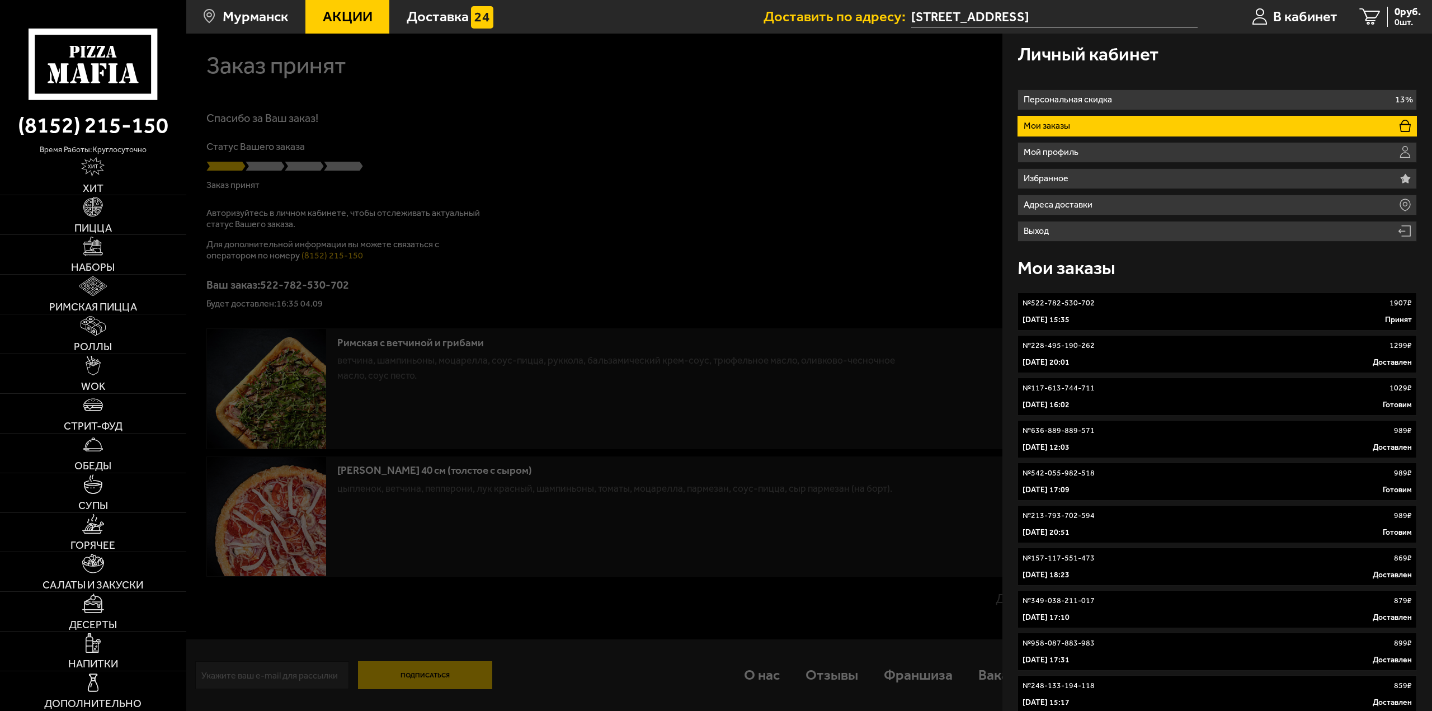
click at [1109, 300] on div "№ 522-782-530-702 1907 ₽" at bounding box center [1217, 302] width 390 height 11
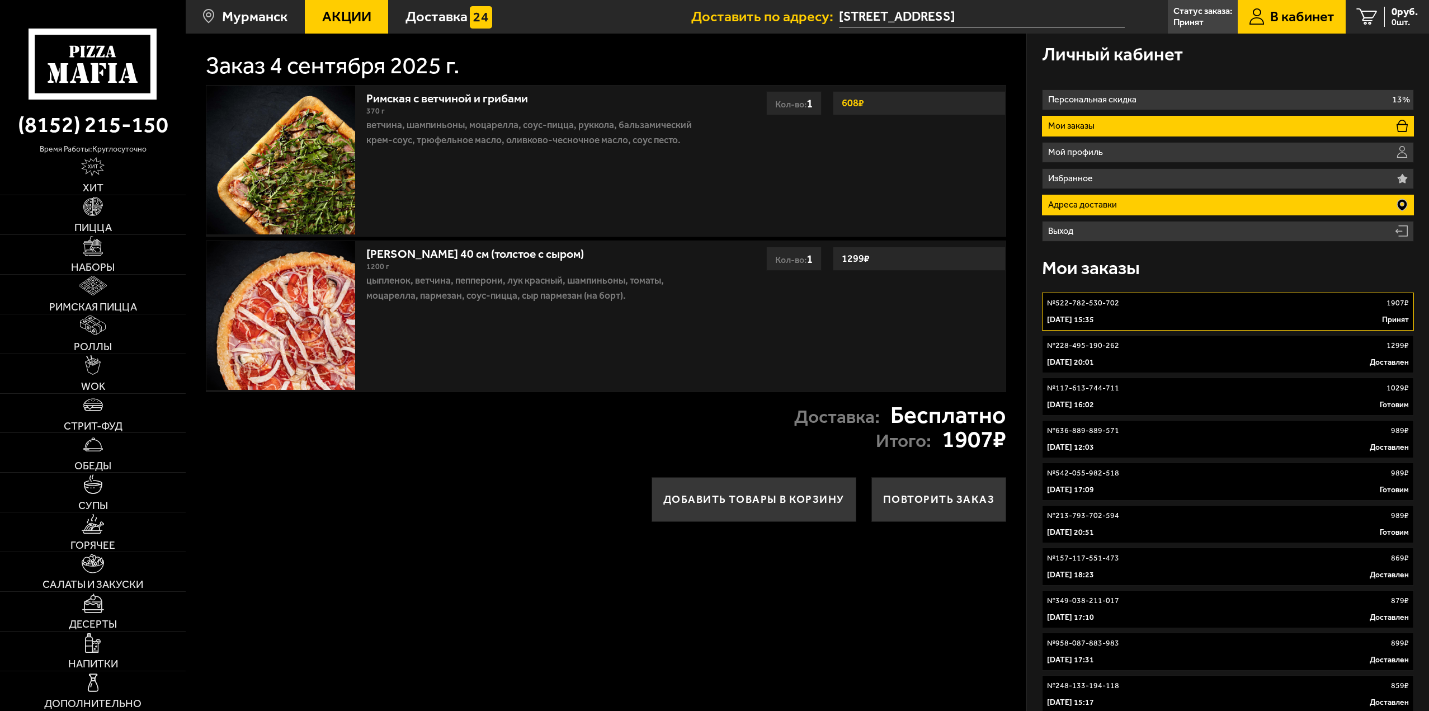
click at [1095, 204] on p "Адреса доставки" at bounding box center [1084, 204] width 73 height 9
